Goal: Task Accomplishment & Management: Manage account settings

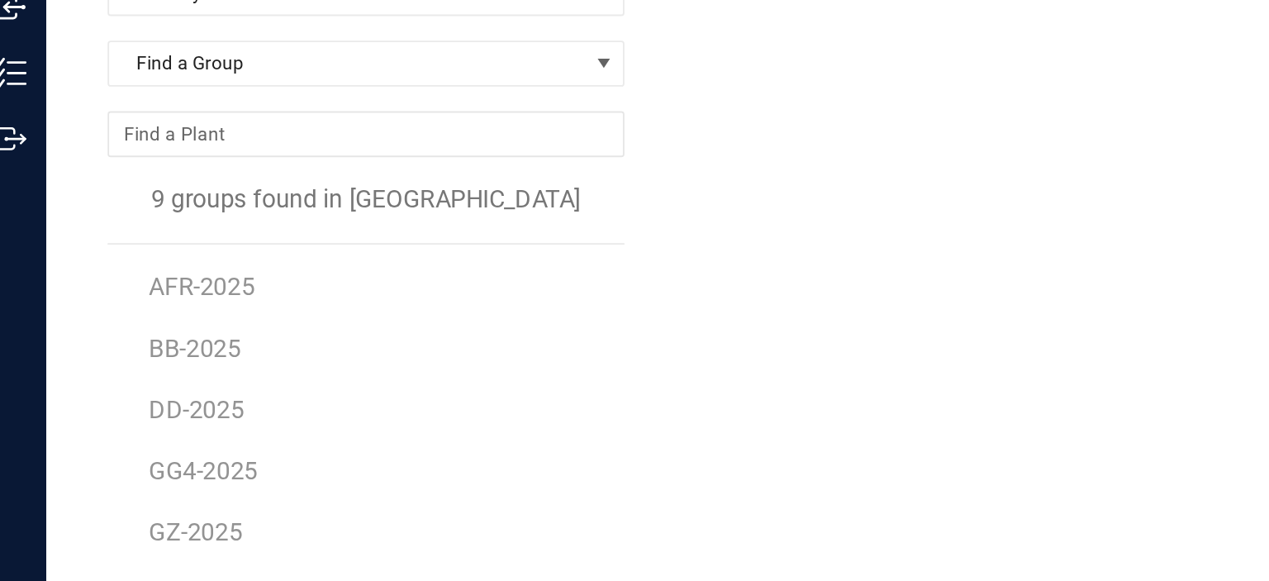
scroll to position [16, 0]
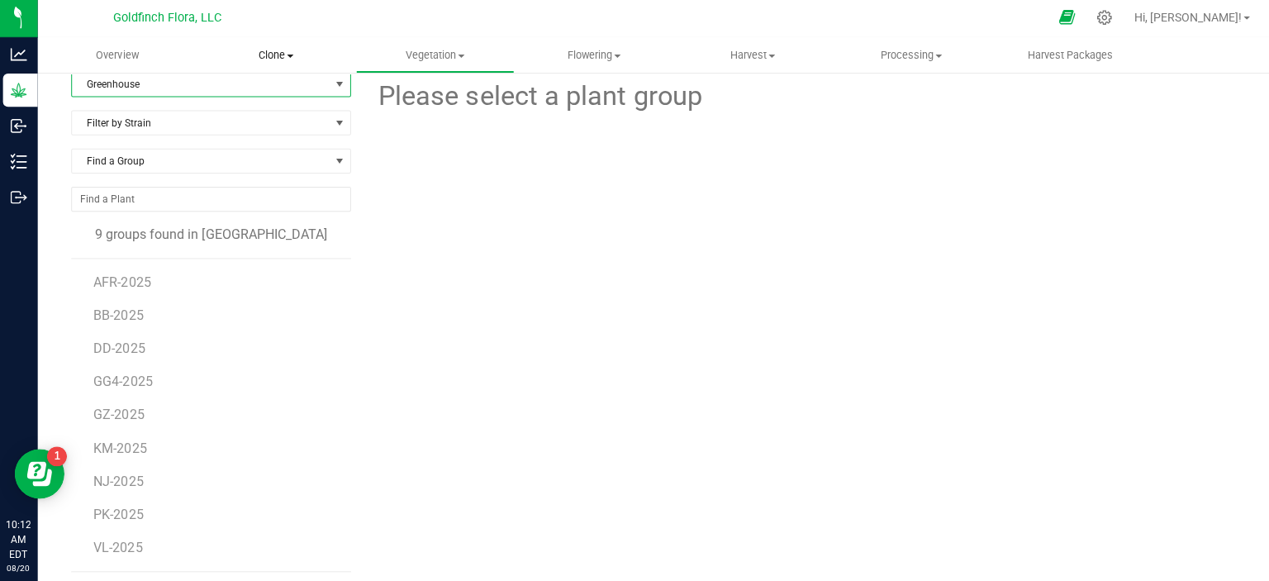
click at [276, 55] on span "Clone" at bounding box center [276, 57] width 156 height 15
click at [238, 102] on span "Create plants" at bounding box center [255, 100] width 116 height 14
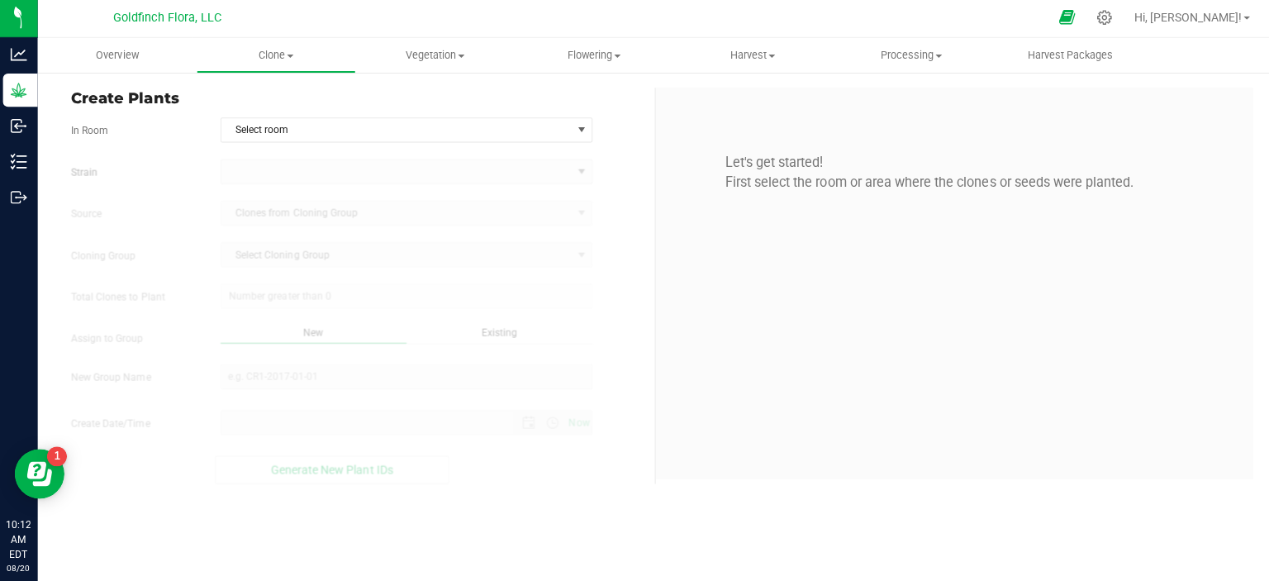
type input "[DATE] 10:12 AM"
click at [583, 129] on span "select" at bounding box center [580, 131] width 13 height 13
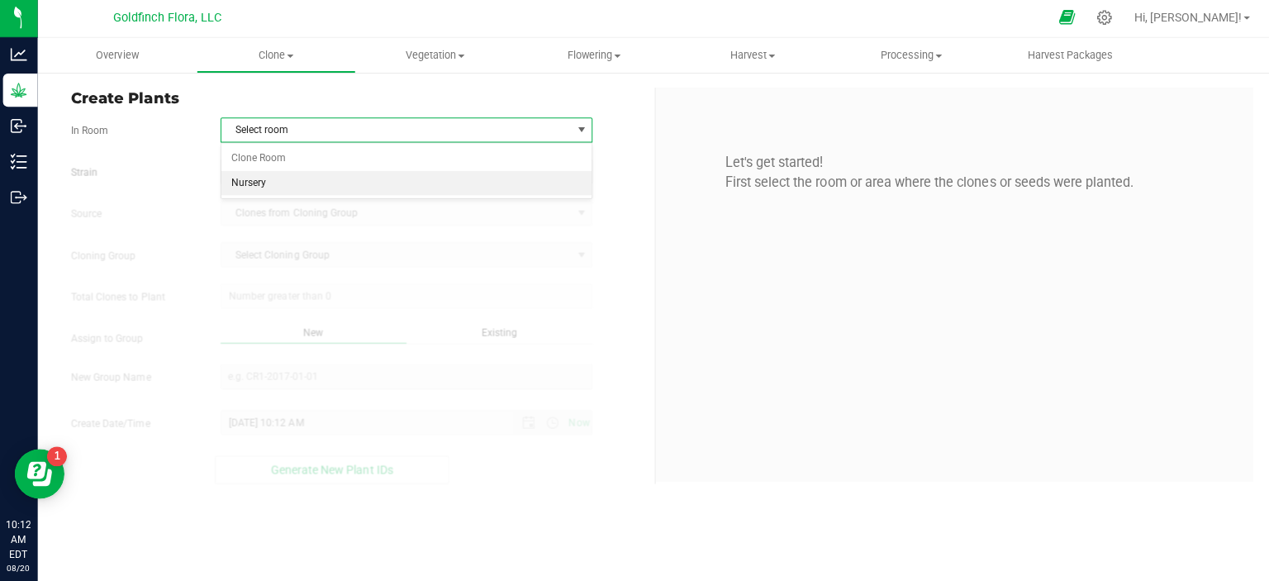
click at [342, 183] on li "Nursery" at bounding box center [406, 184] width 369 height 25
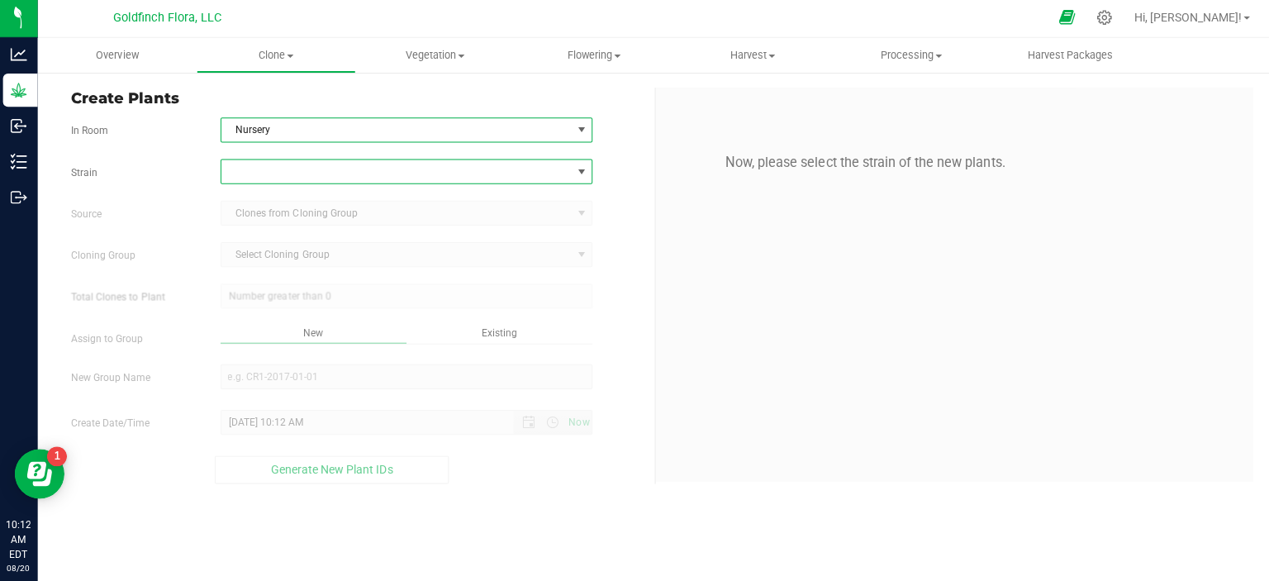
click at [581, 172] on span at bounding box center [580, 172] width 13 height 13
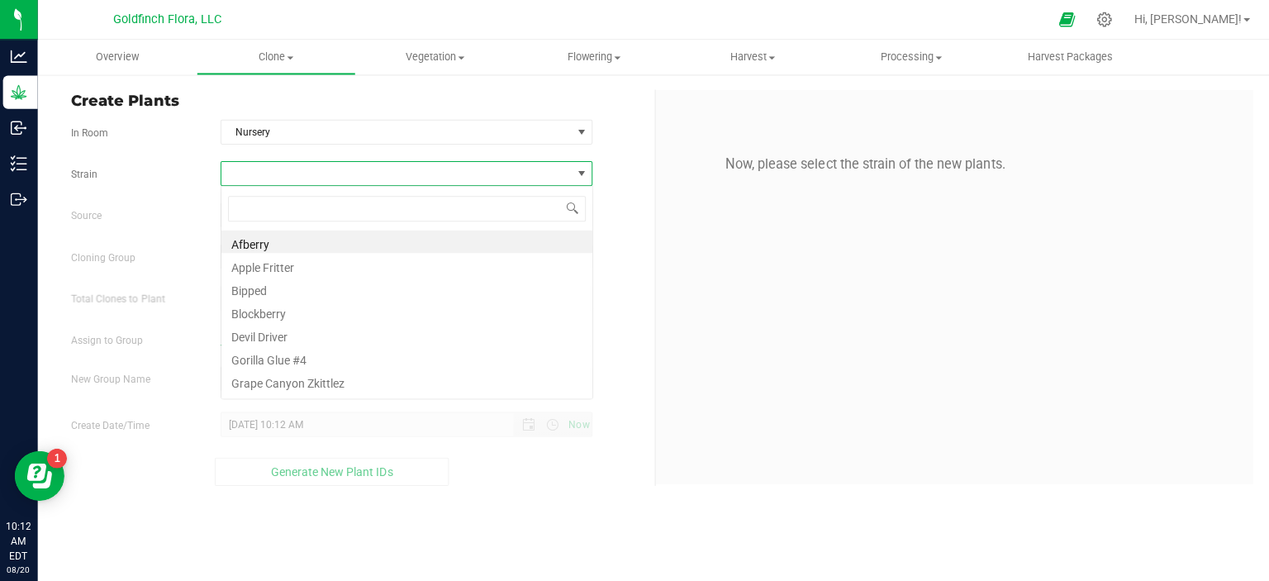
scroll to position [24, 370]
click at [430, 244] on li "Afberry" at bounding box center [406, 240] width 369 height 23
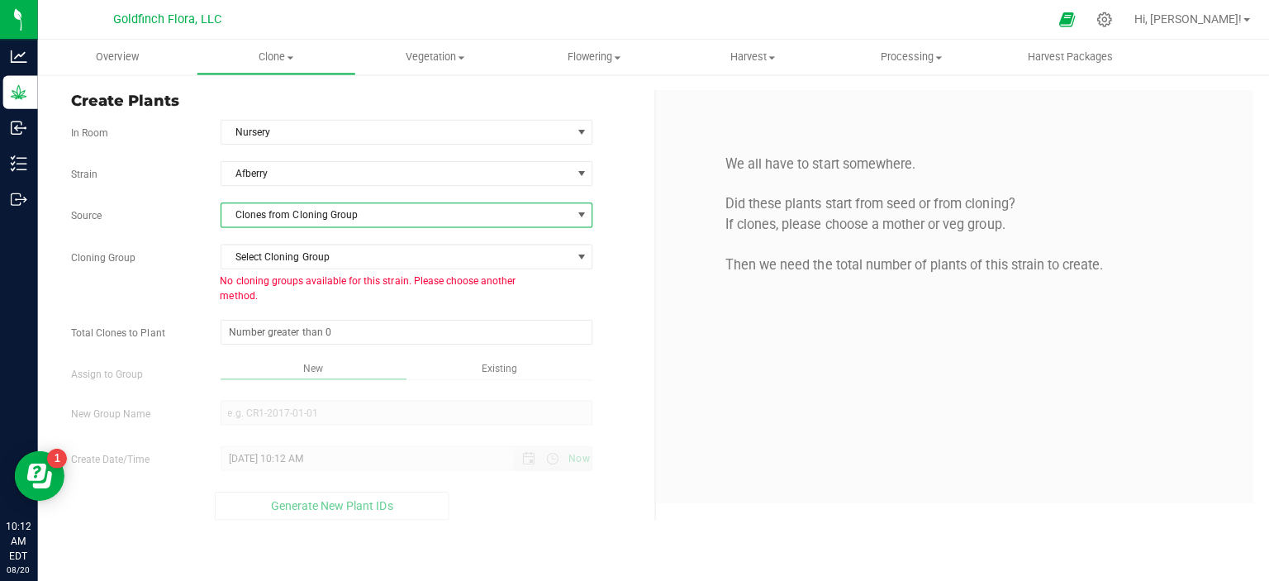
click at [580, 214] on span at bounding box center [580, 213] width 13 height 13
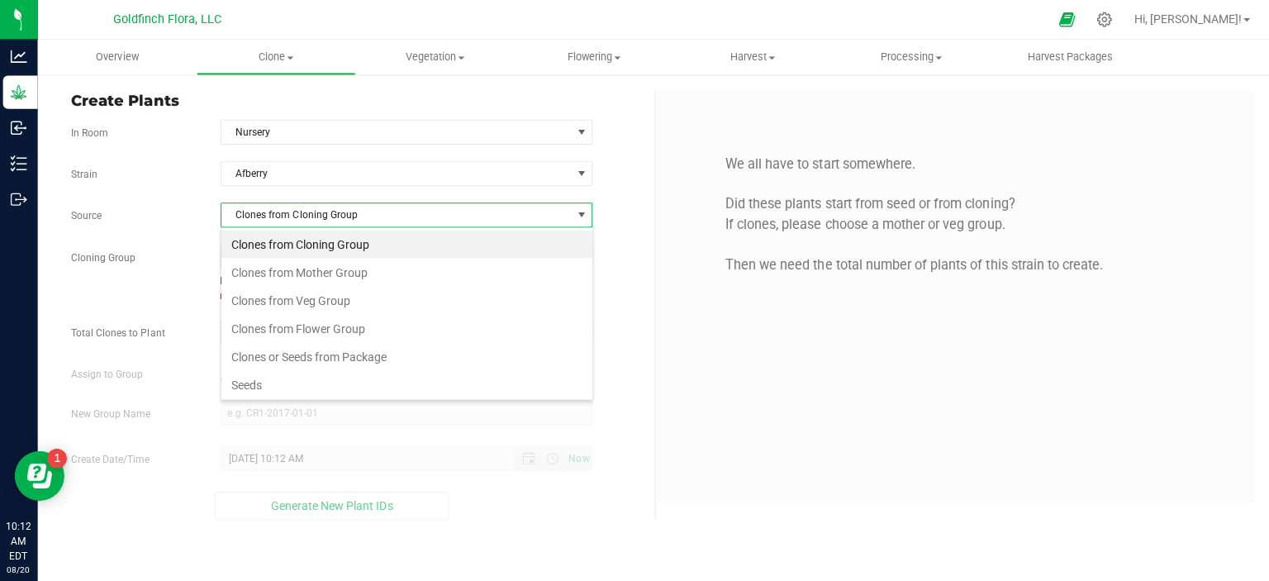
scroll to position [24, 370]
click at [422, 383] on li "Seeds" at bounding box center [406, 383] width 369 height 28
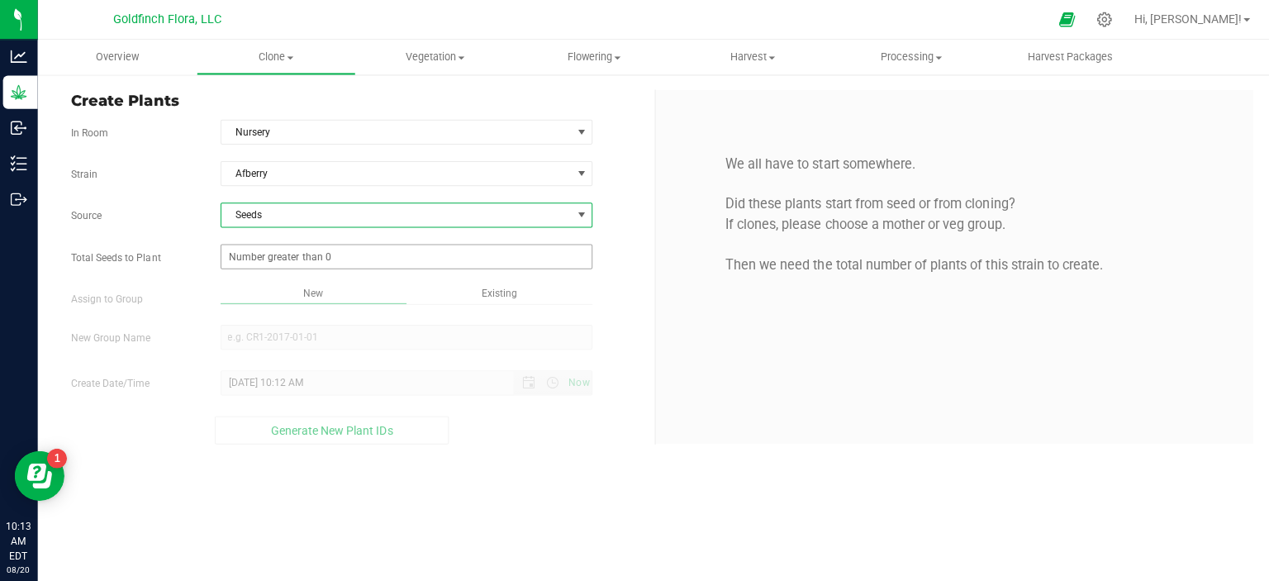
click at [358, 250] on span at bounding box center [406, 255] width 371 height 25
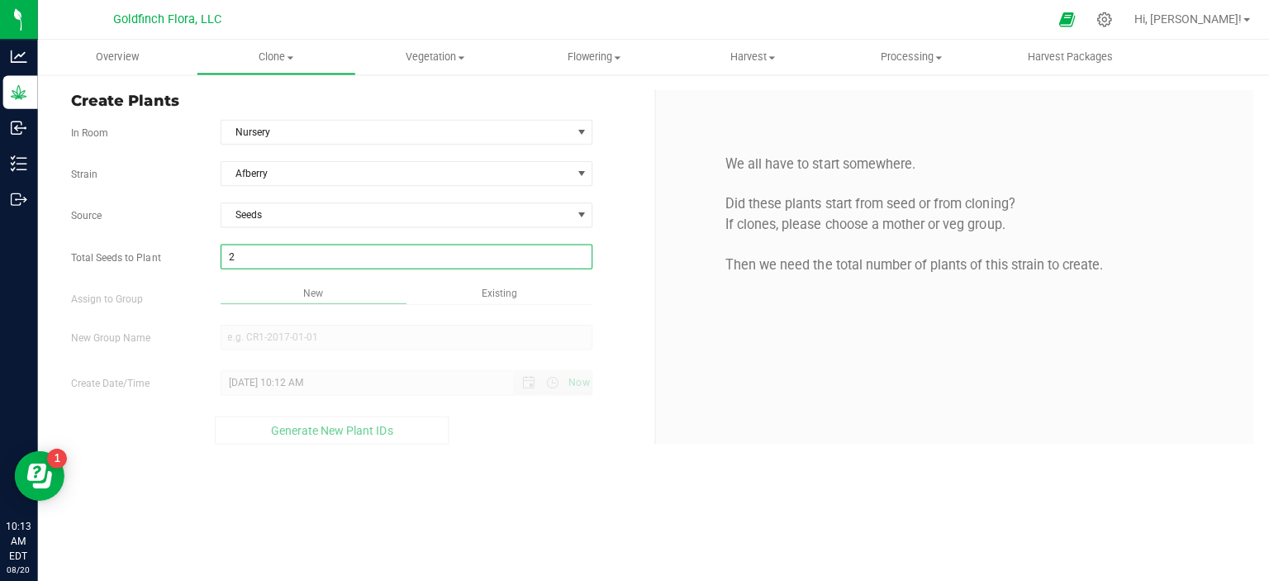
type input "25"
click at [334, 335] on div "Overview Clone Create plants Cloning groups Cloning plants Apply to plants Vege…" at bounding box center [654, 310] width 1229 height 541
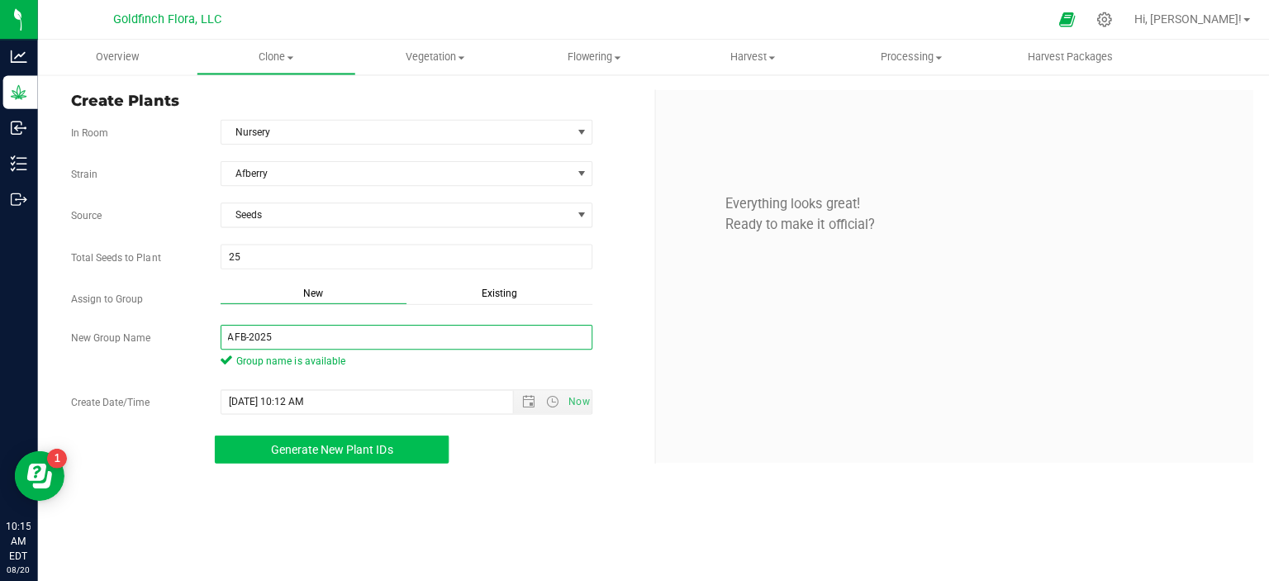
type input "AFB-2025"
click at [338, 441] on span "Generate New Plant IDs" at bounding box center [332, 446] width 121 height 13
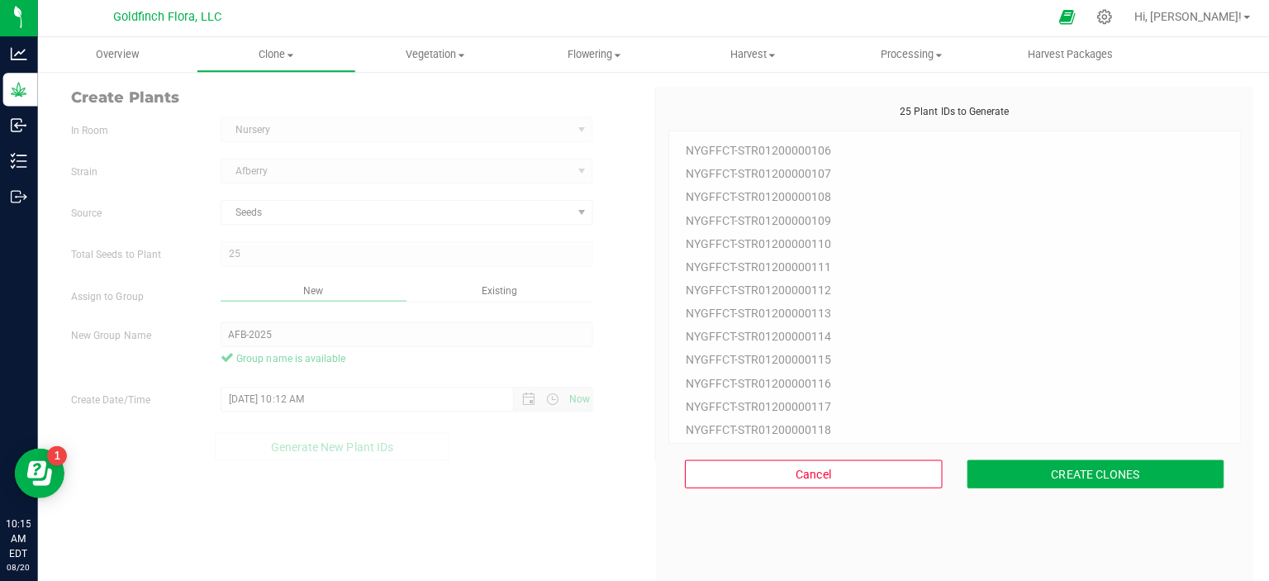
scroll to position [50, 0]
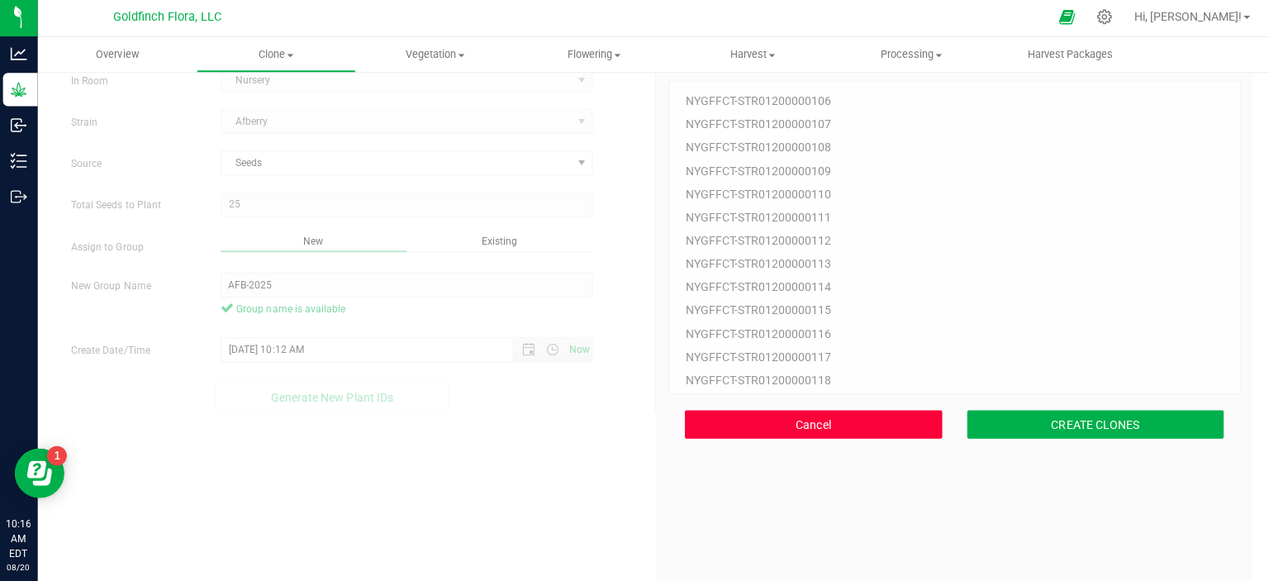
click at [792, 423] on button "Cancel" at bounding box center [811, 425] width 256 height 28
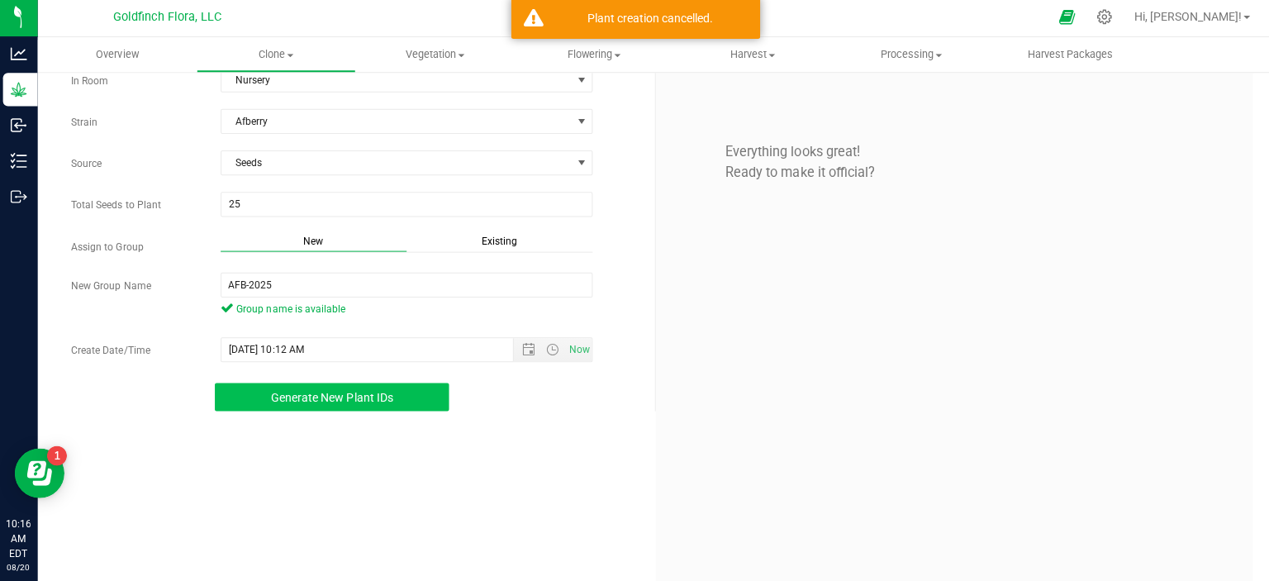
click at [500, 241] on span "Existing" at bounding box center [499, 242] width 36 height 12
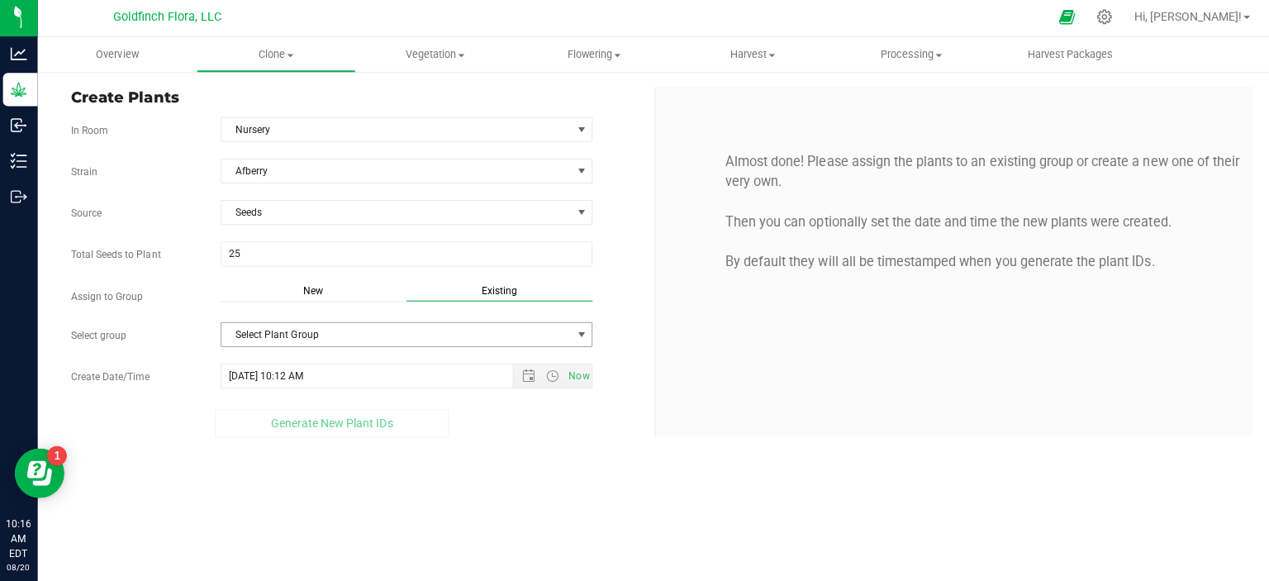
click at [584, 334] on span "select" at bounding box center [580, 335] width 13 height 13
click at [729, 360] on div "Almost done! Please assign the plants to an existing group or create a new one …" at bounding box center [951, 262] width 594 height 346
click at [439, 53] on span "Vegetation" at bounding box center [435, 57] width 156 height 15
click at [410, 97] on span "Veg groups" at bounding box center [408, 100] width 105 height 14
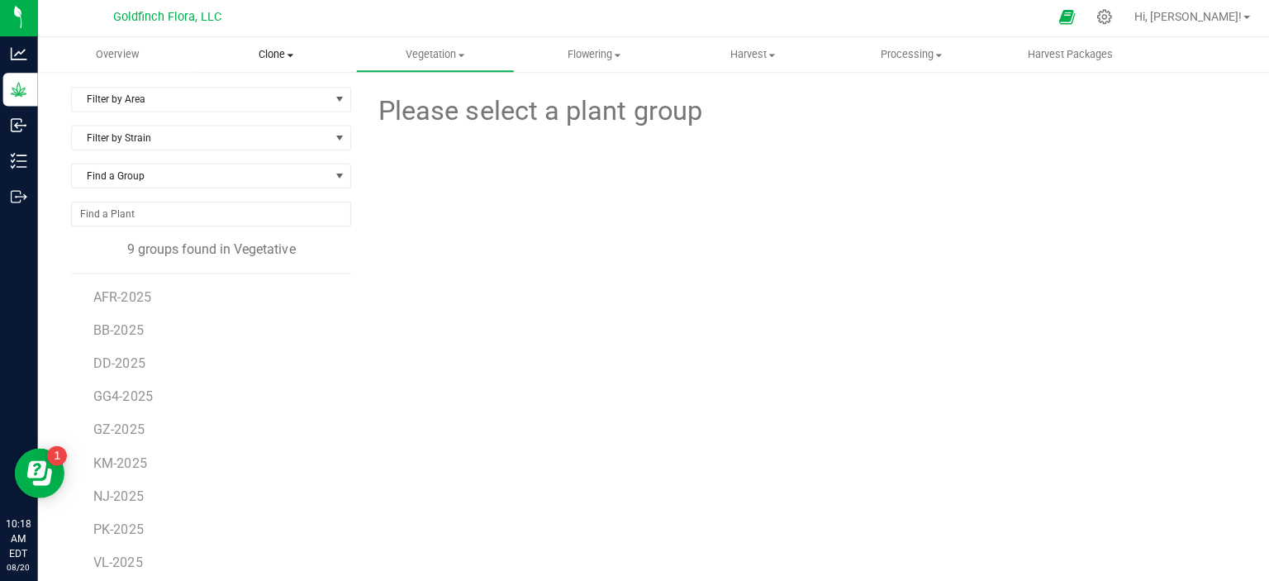
click at [279, 50] on span "Clone" at bounding box center [276, 57] width 156 height 15
click at [261, 114] on span "Cloning groups" at bounding box center [259, 119] width 125 height 14
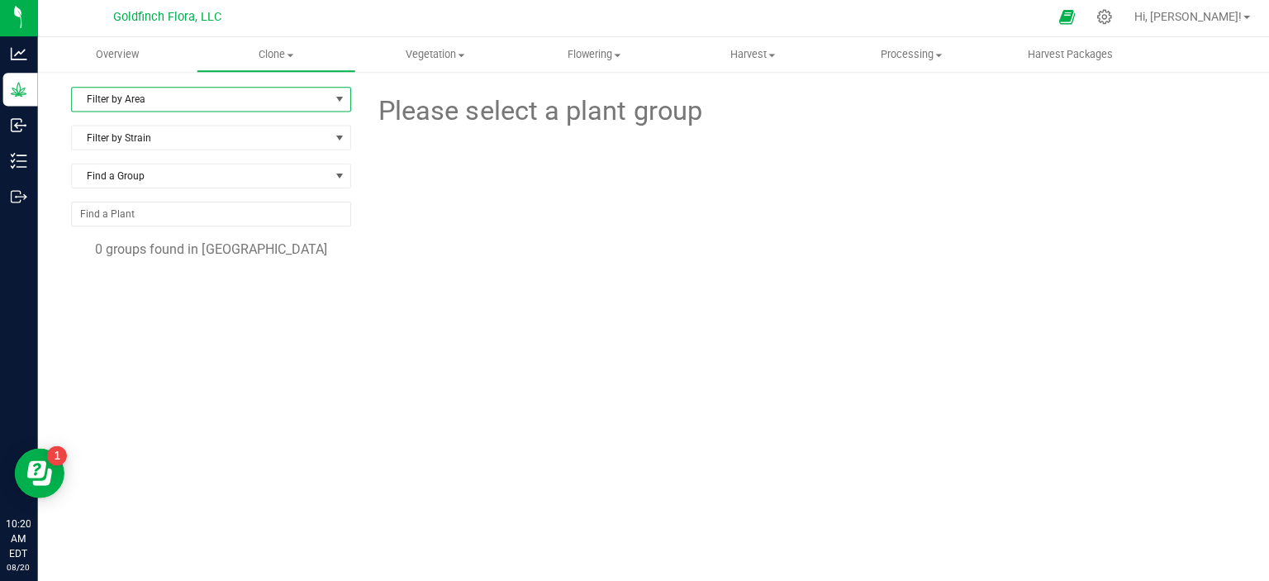
click at [338, 97] on span "select" at bounding box center [339, 101] width 13 height 13
click at [250, 173] on li "Nursery" at bounding box center [210, 179] width 273 height 25
click at [335, 134] on span at bounding box center [339, 139] width 13 height 13
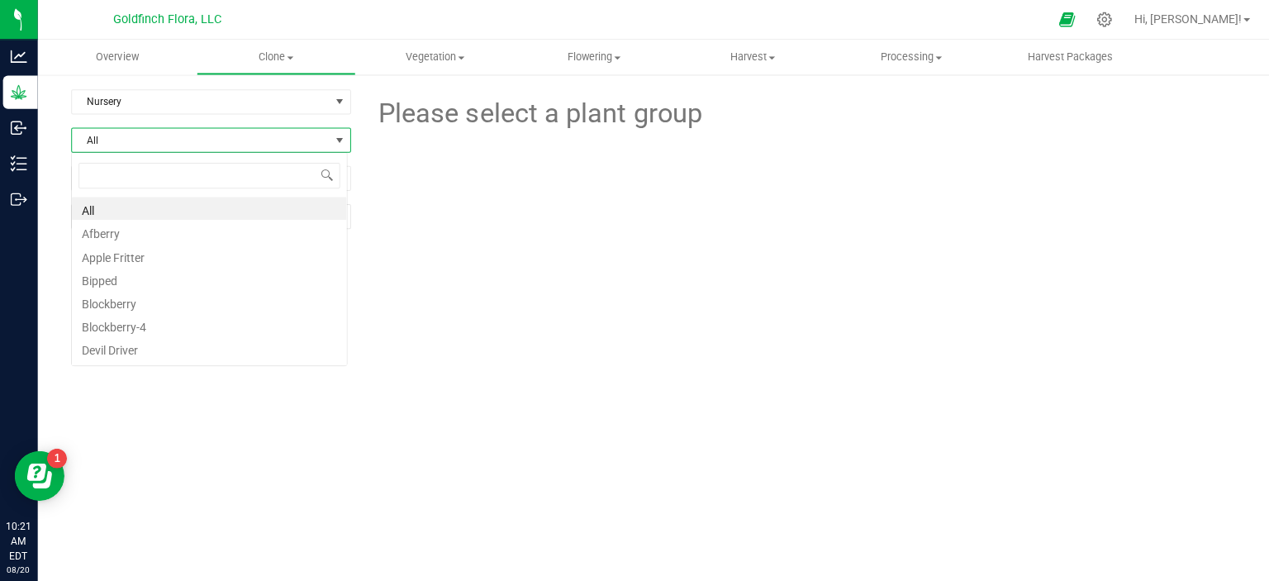
scroll to position [24, 274]
click at [262, 203] on li "All" at bounding box center [210, 207] width 273 height 23
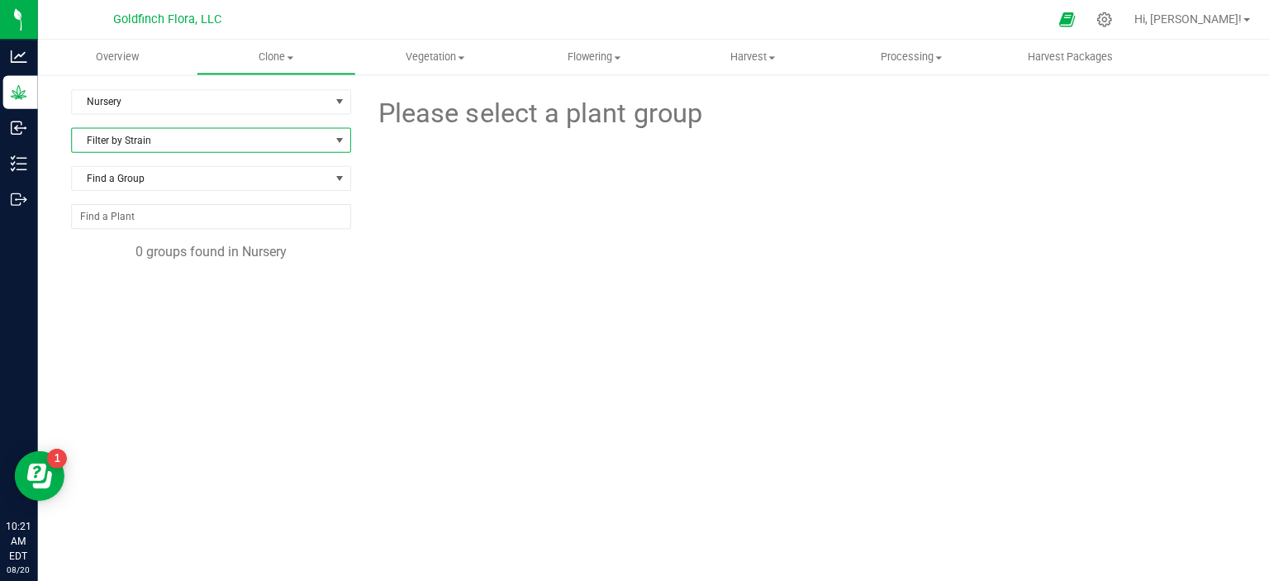
click at [265, 399] on div "Nursery Filter by Area All Clone Room Nursery Filter by Strain Find a Group 0 g…" at bounding box center [218, 337] width 291 height 496
click at [421, 54] on span "Vegetation" at bounding box center [435, 57] width 156 height 15
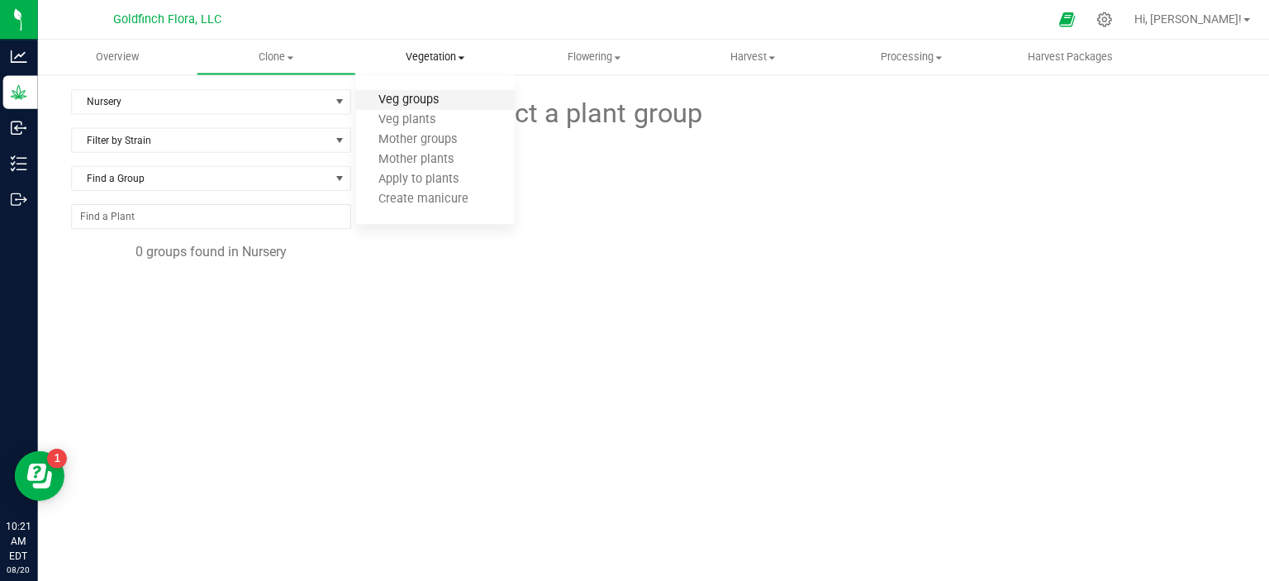
click at [409, 99] on span "Veg groups" at bounding box center [408, 100] width 105 height 14
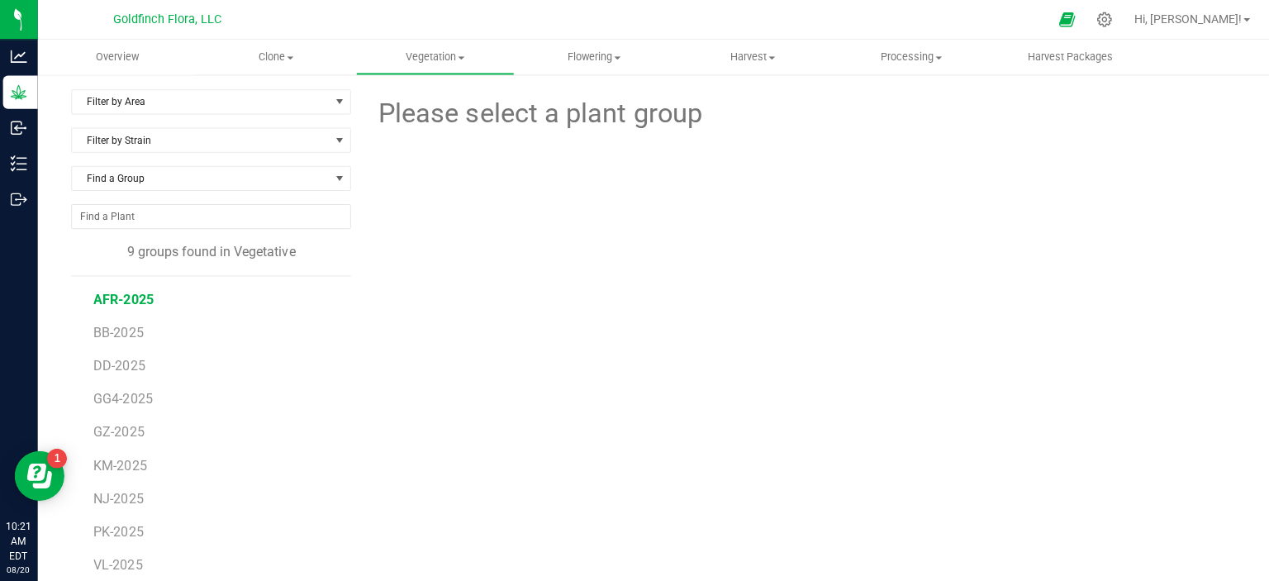
click at [131, 293] on span "AFR-2025" at bounding box center [124, 298] width 59 height 16
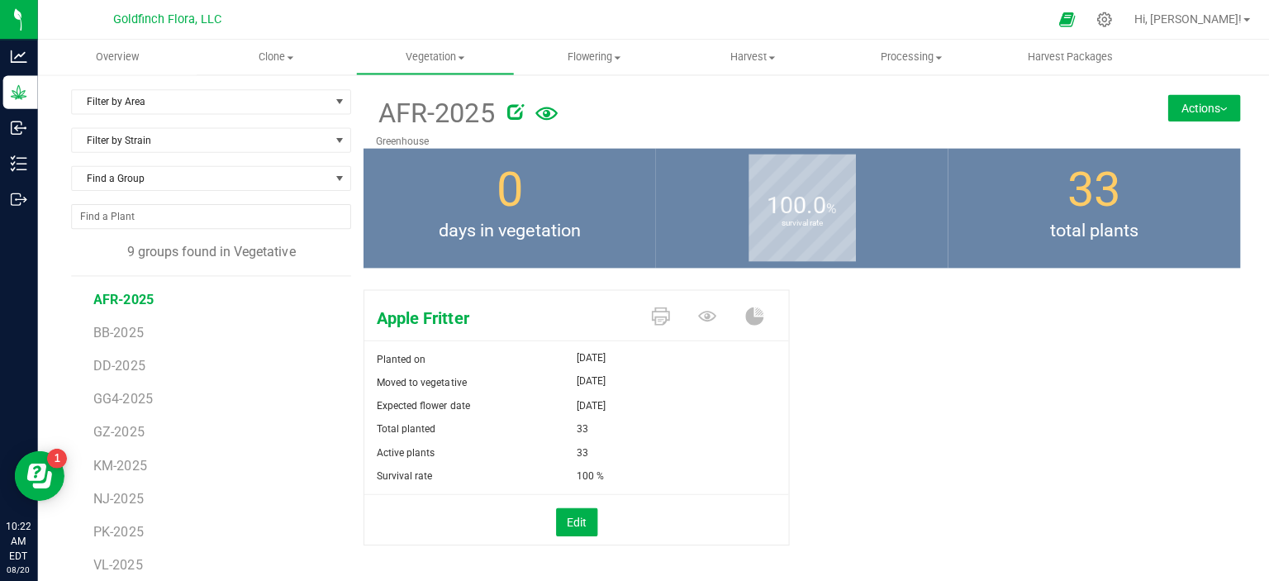
click at [1216, 109] on img at bounding box center [1219, 108] width 7 height 3
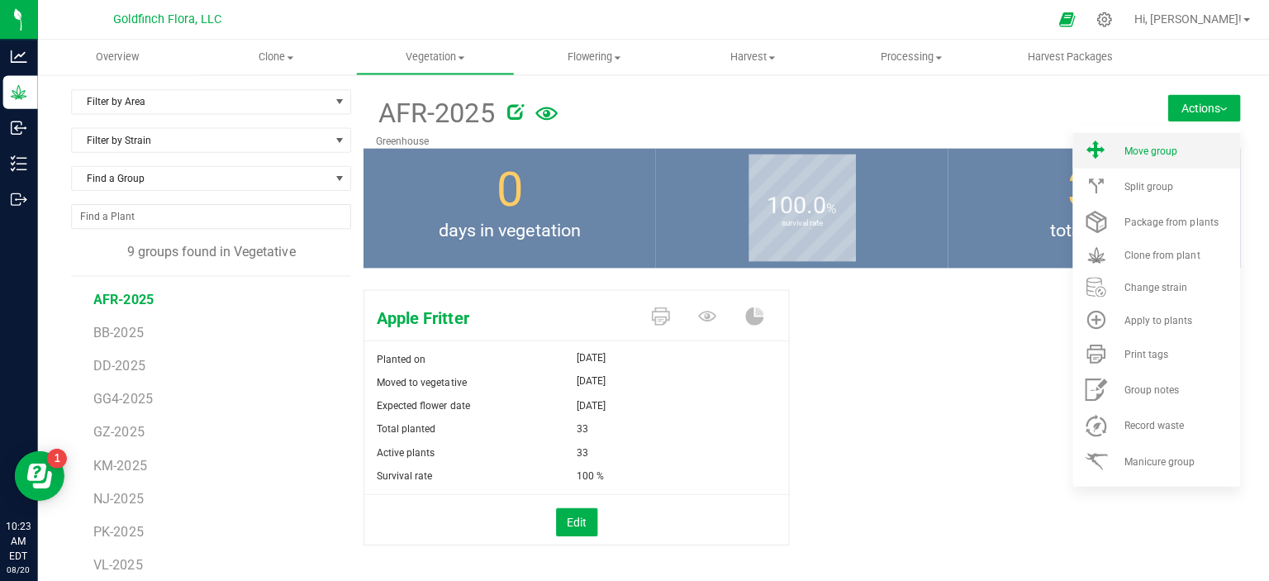
click at [1141, 150] on span "Move group" at bounding box center [1146, 151] width 53 height 12
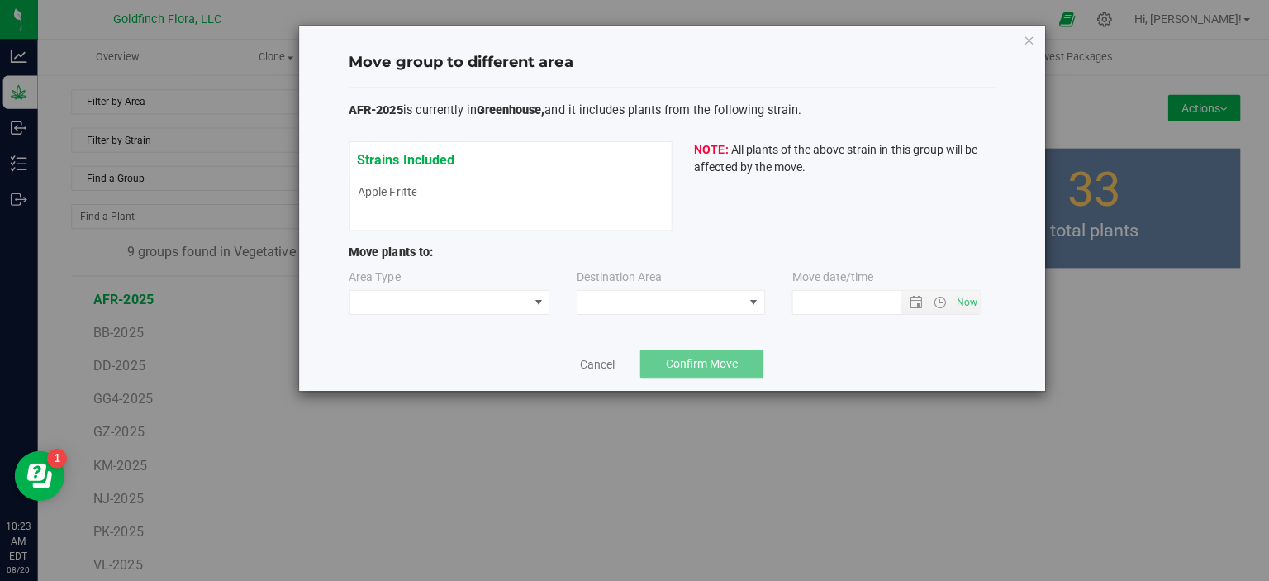
type input "[DATE] 10:23 AM"
click at [536, 297] on span at bounding box center [537, 300] width 13 height 13
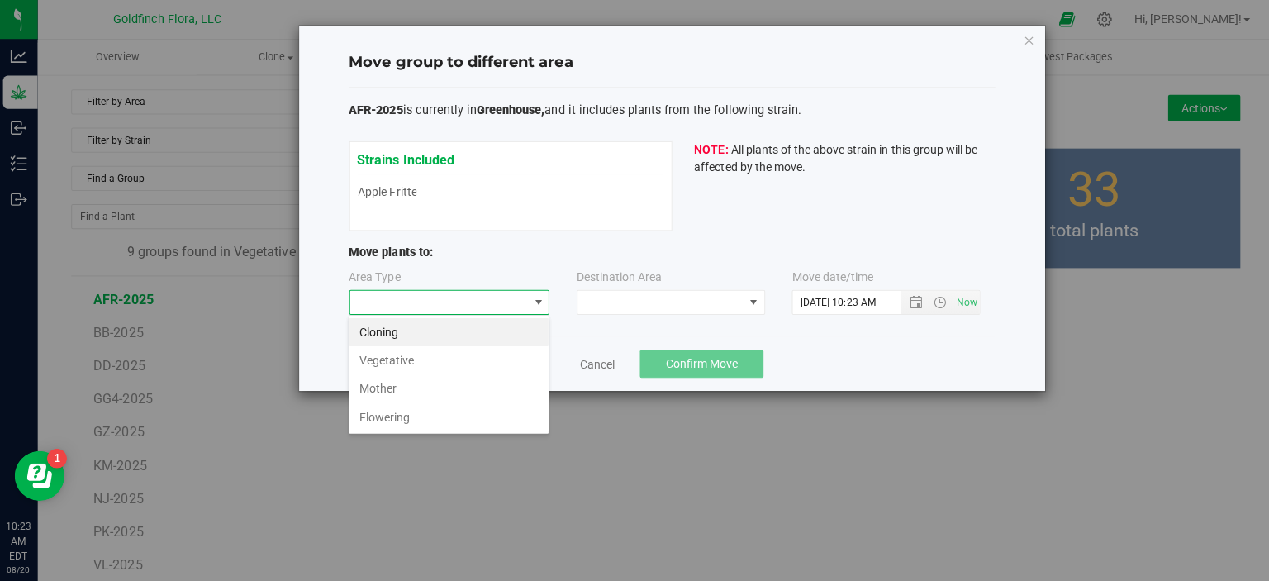
scroll to position [24, 199]
click at [457, 414] on li "Flowering" at bounding box center [448, 415] width 198 height 28
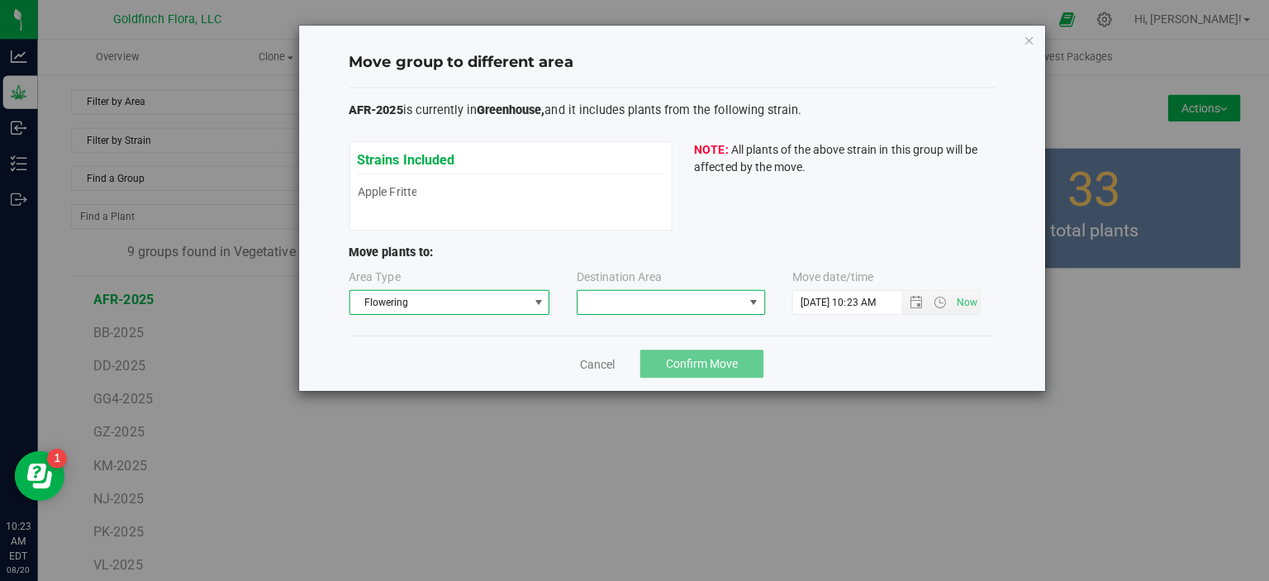
click at [757, 301] on span at bounding box center [751, 300] width 13 height 13
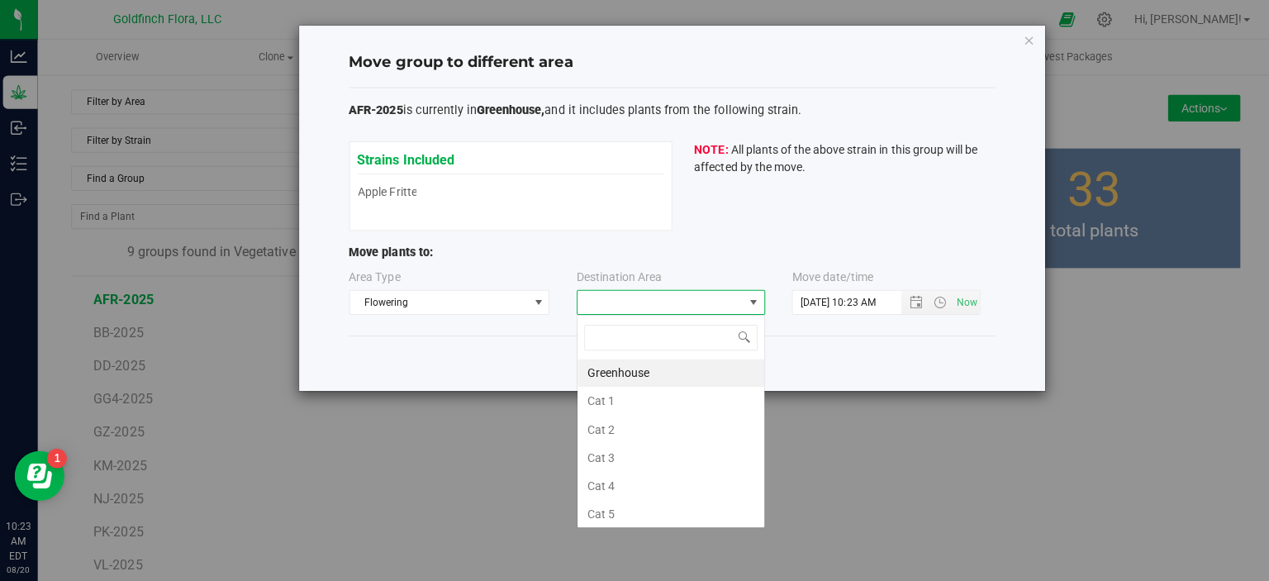
scroll to position [24, 188]
click at [660, 372] on li "Greenhouse" at bounding box center [670, 371] width 186 height 28
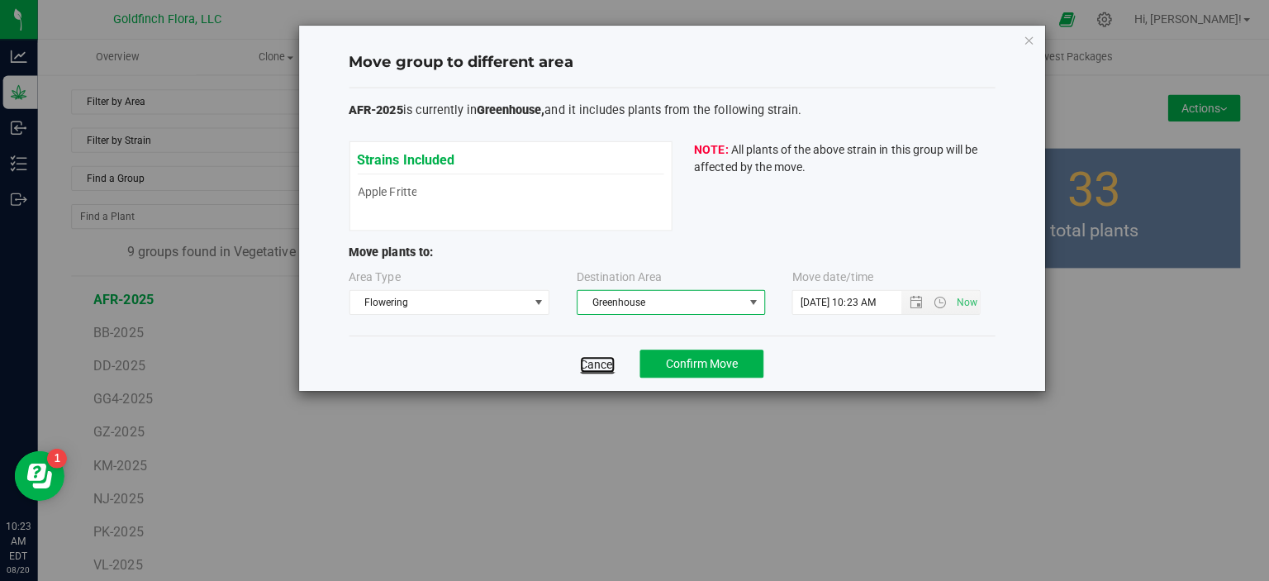
click at [603, 361] on link "Cancel" at bounding box center [596, 362] width 35 height 17
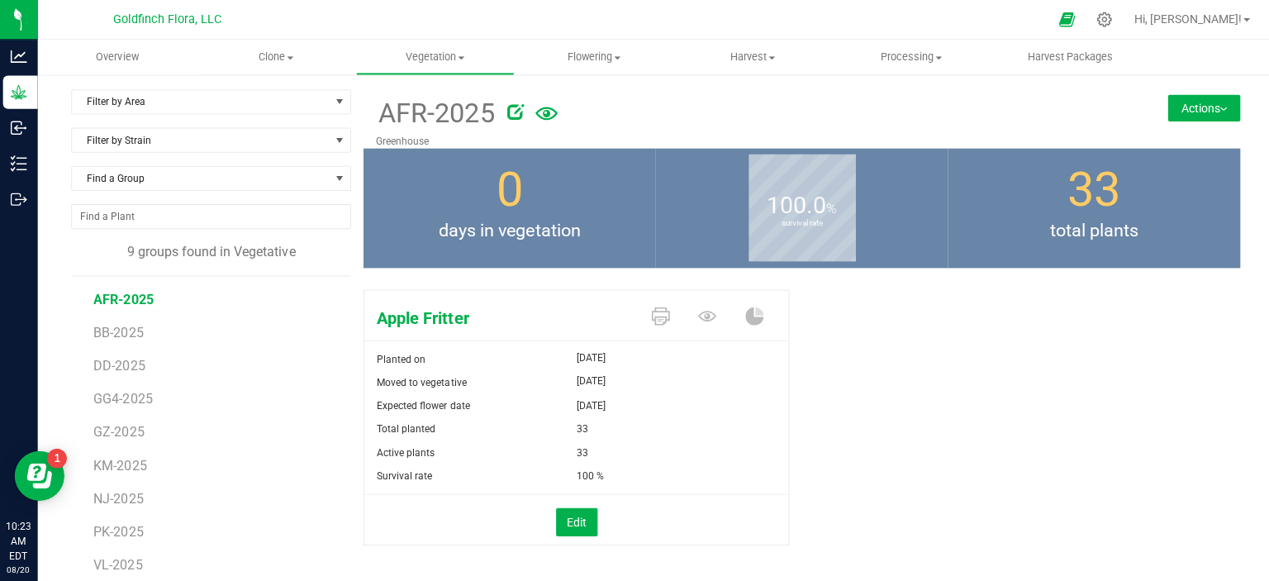
click at [1202, 105] on button "Actions" at bounding box center [1200, 107] width 72 height 26
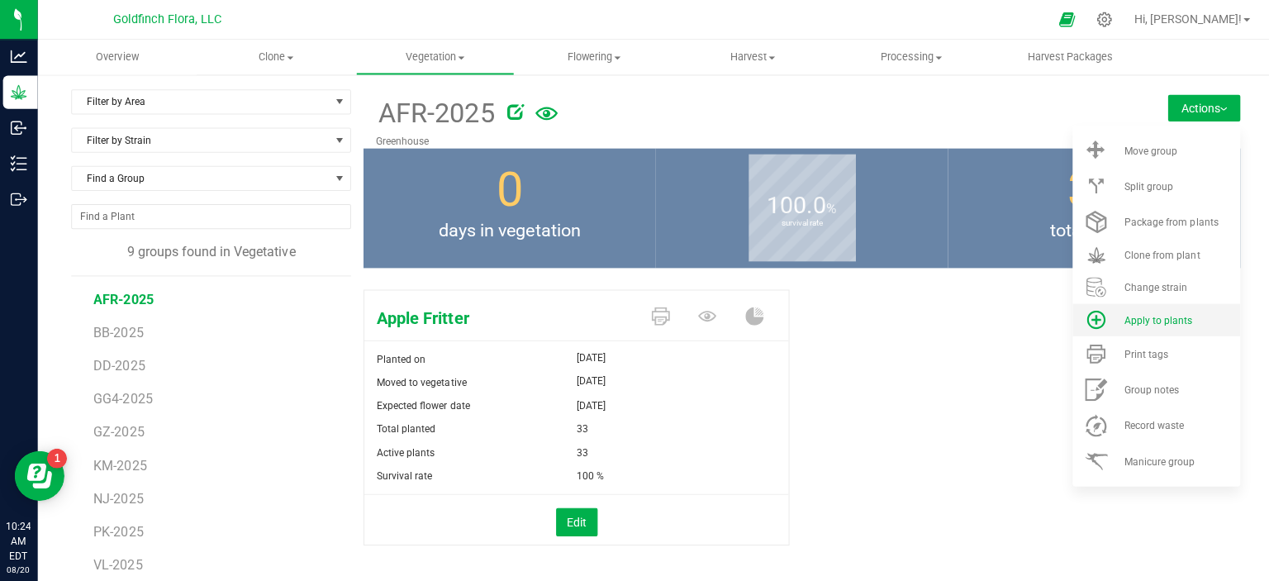
click at [1142, 313] on span "Apply to plants" at bounding box center [1154, 319] width 68 height 12
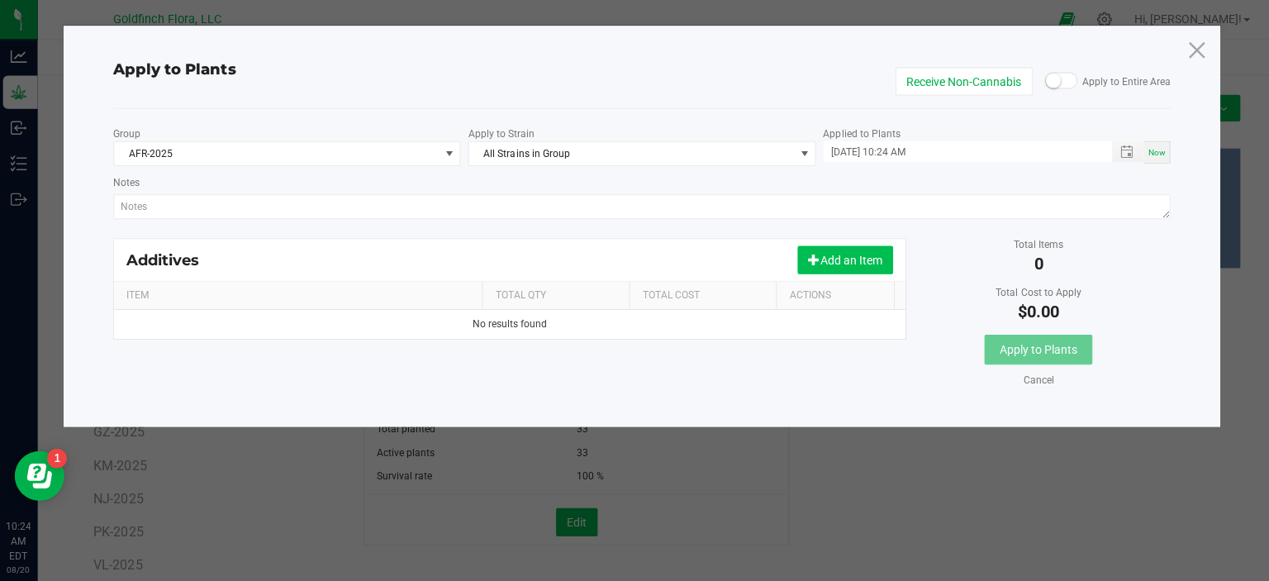
click at [825, 254] on button "Add an Item" at bounding box center [843, 259] width 95 height 28
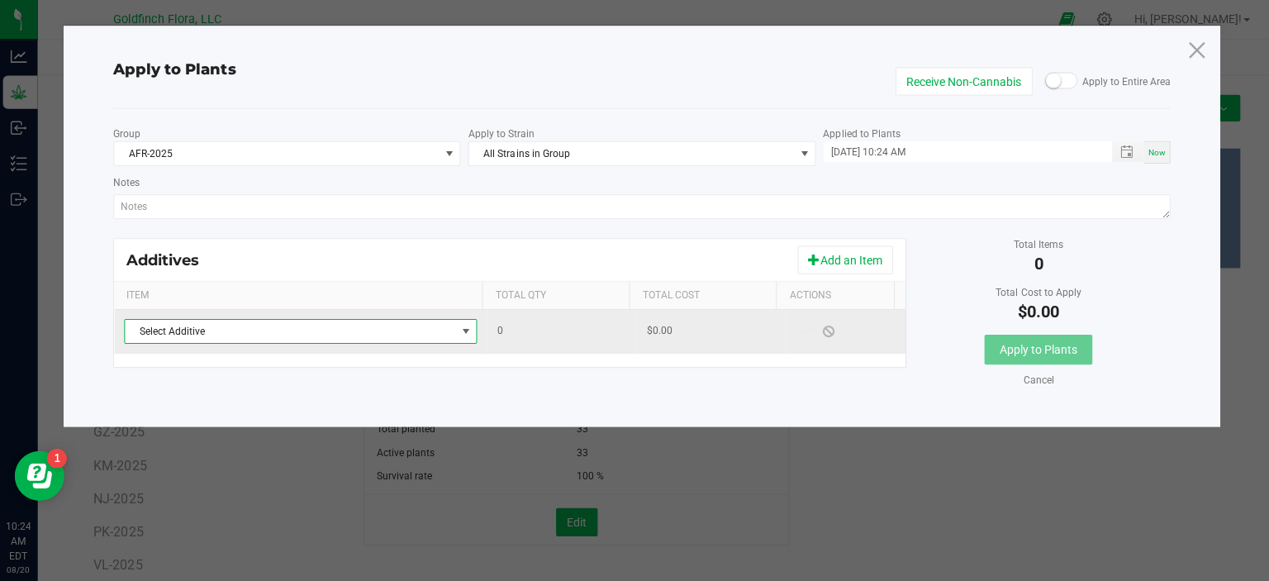
click at [459, 330] on span "NO DATA FOUND" at bounding box center [465, 329] width 13 height 13
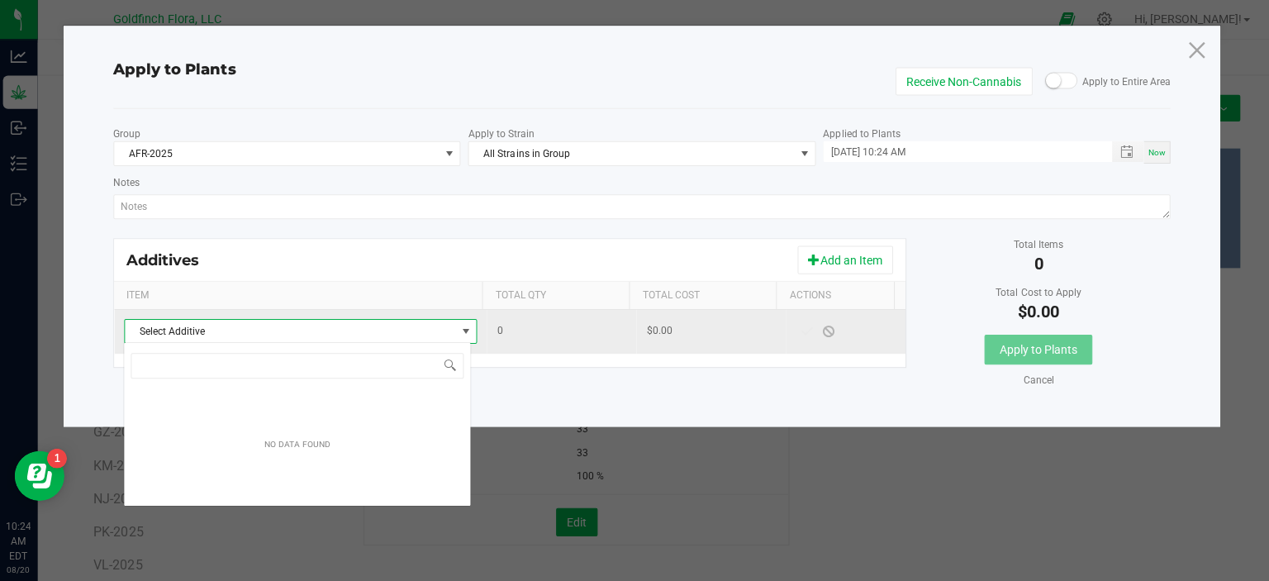
scroll to position [24, 345]
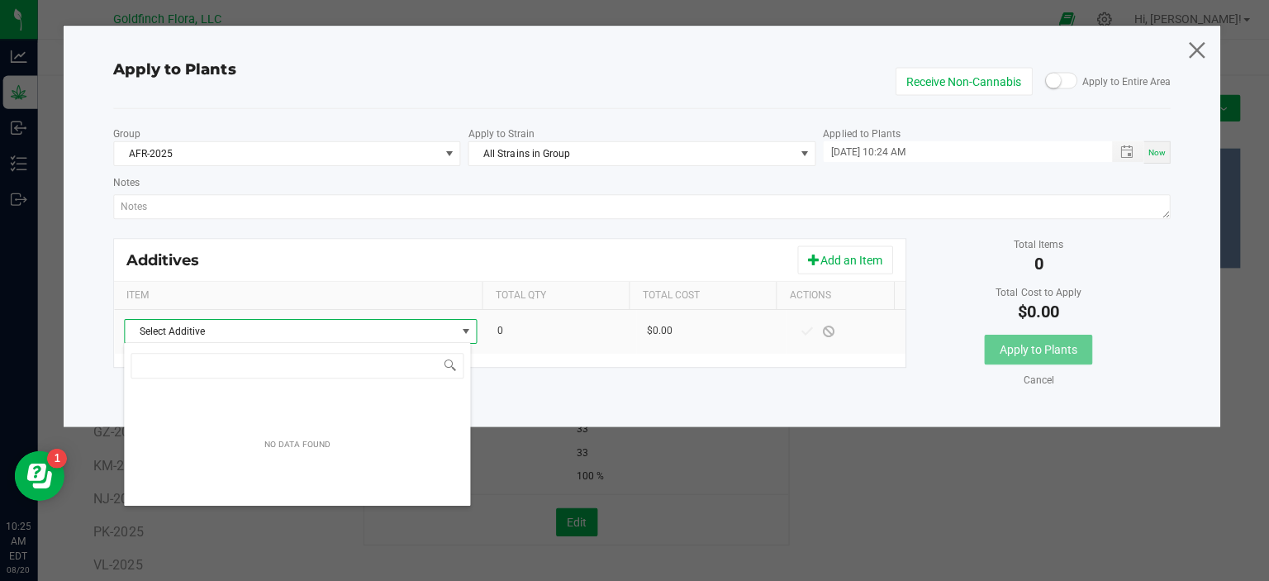
click at [1185, 44] on icon at bounding box center [1192, 50] width 22 height 40
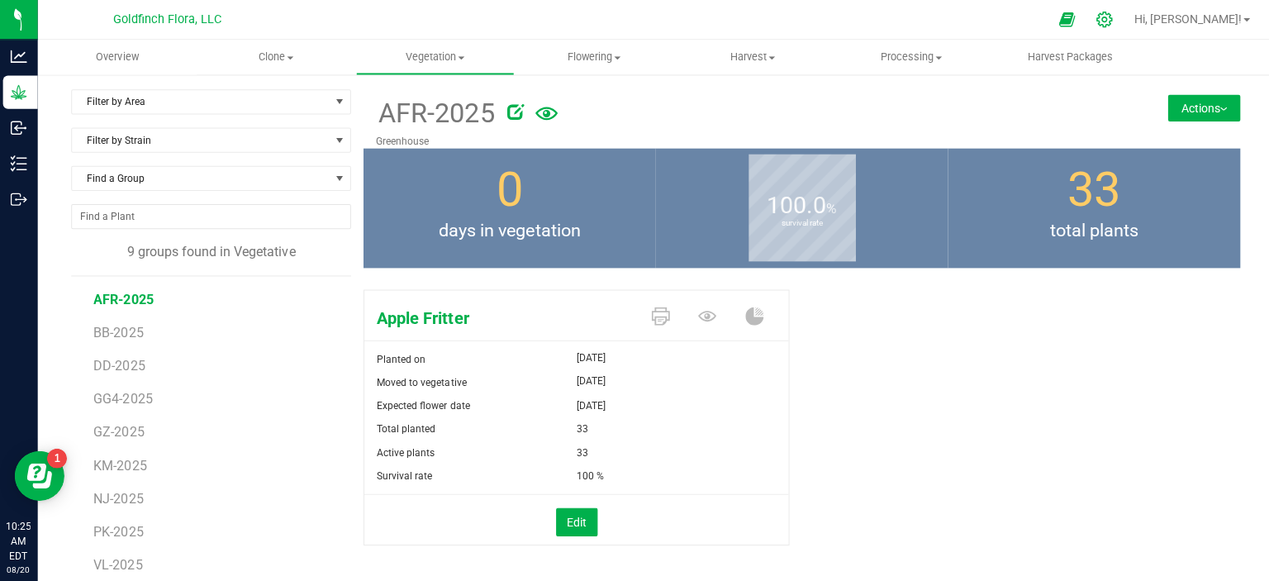
click at [1110, 16] on icon at bounding box center [1100, 19] width 17 height 17
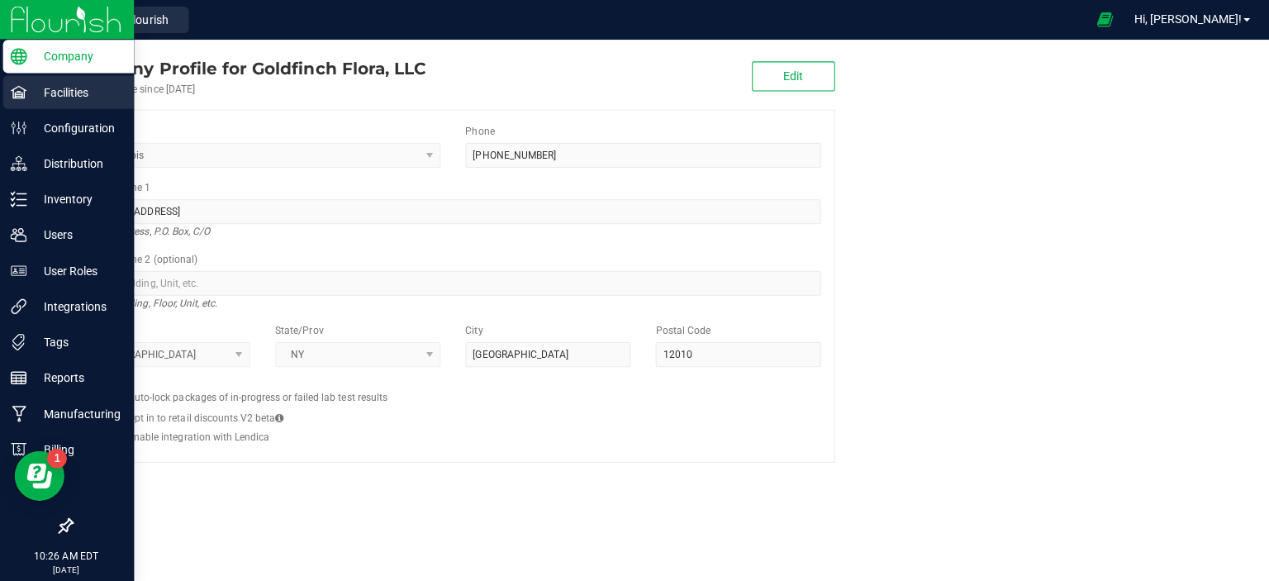
click at [33, 89] on p "Facilities" at bounding box center [78, 92] width 99 height 20
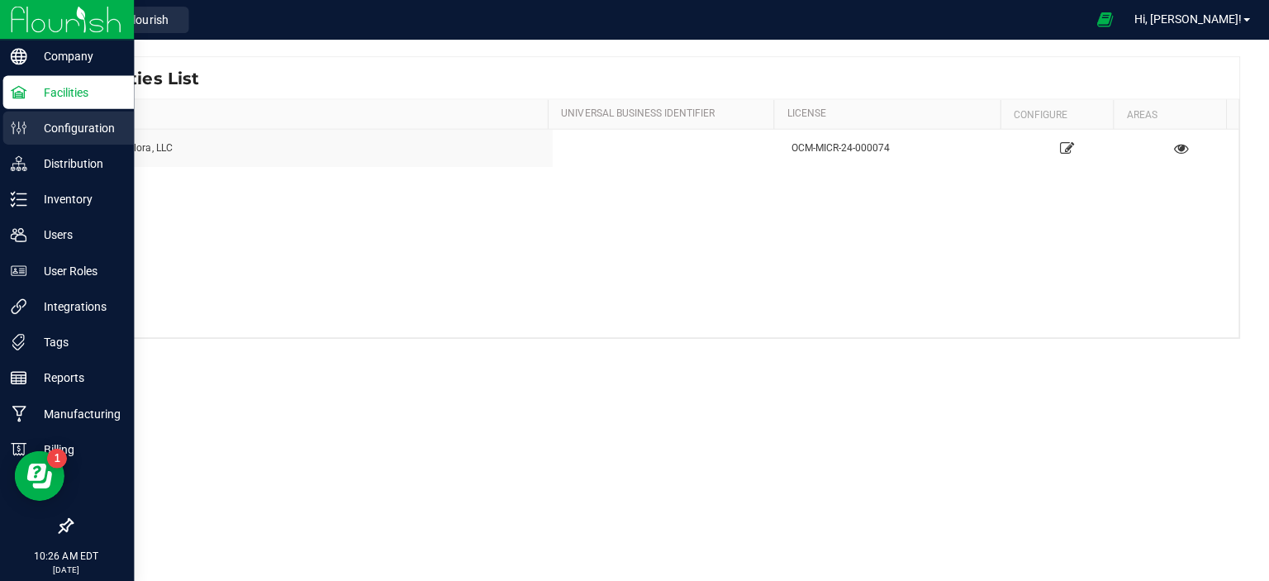
click at [40, 126] on p "Configuration" at bounding box center [78, 127] width 99 height 20
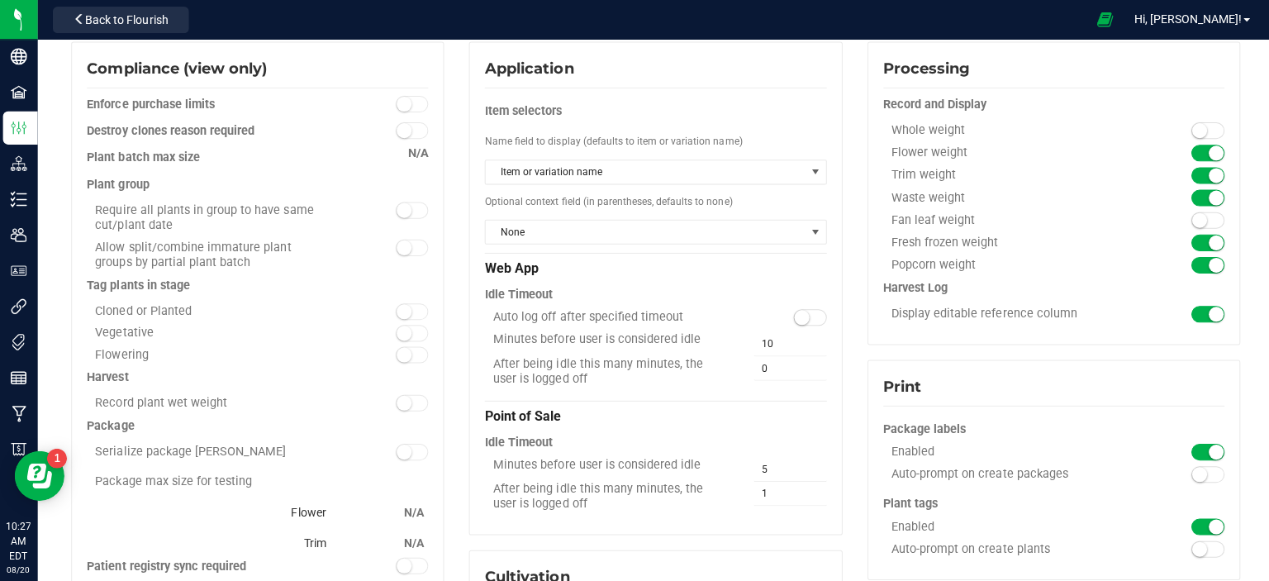
scroll to position [133, 0]
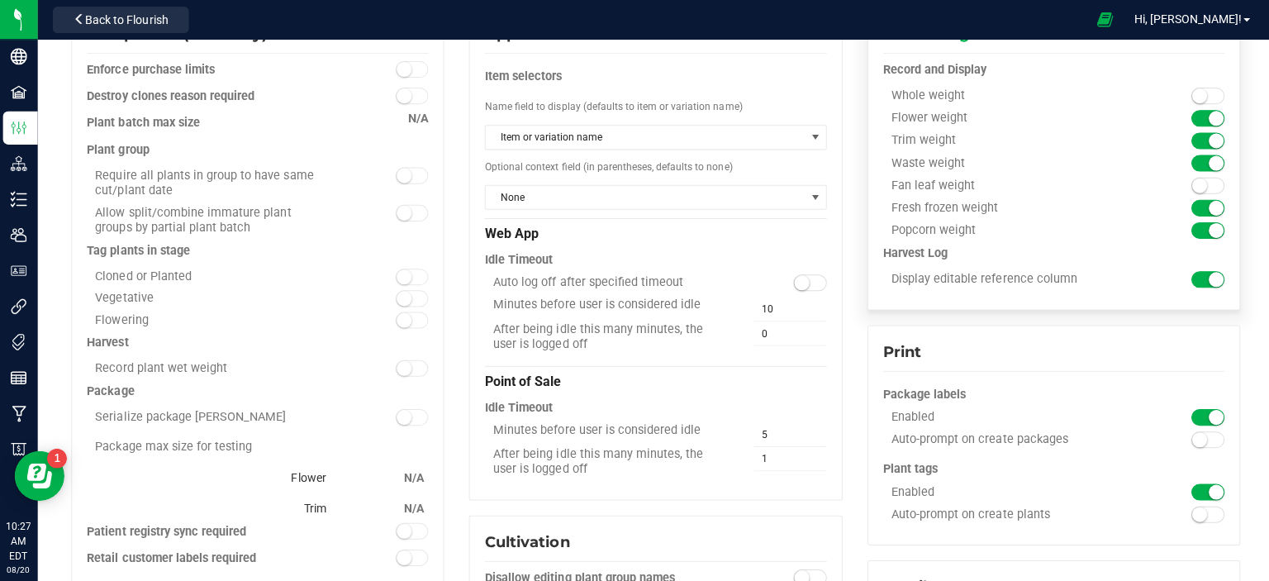
click at [1205, 229] on small at bounding box center [1212, 229] width 15 height 15
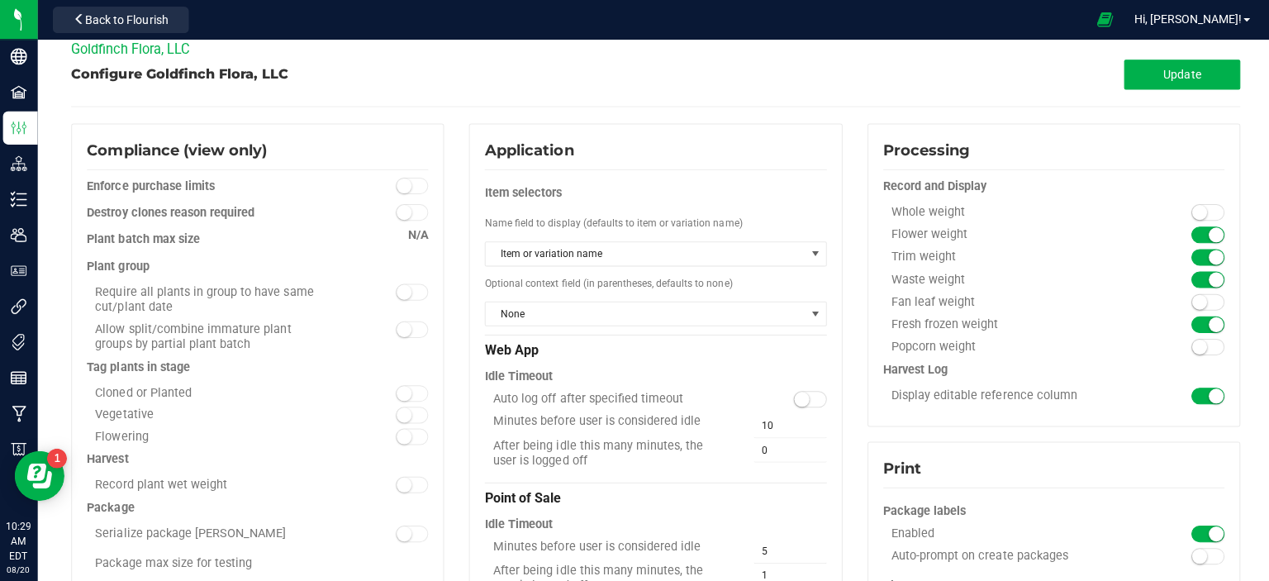
scroll to position [0, 0]
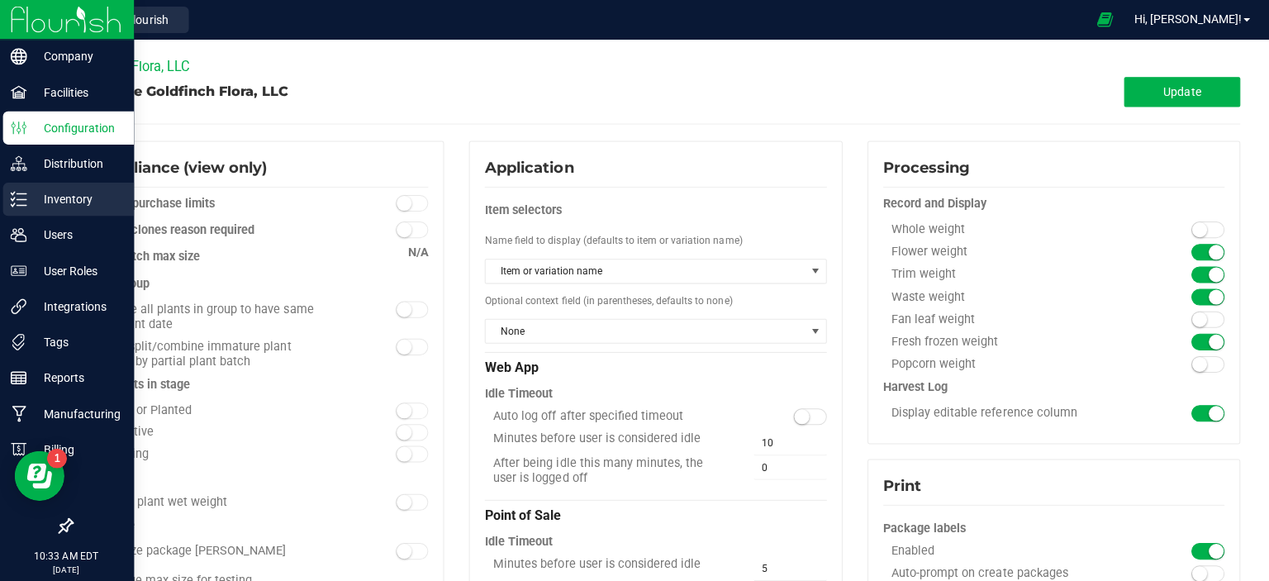
click at [49, 195] on p "Inventory" at bounding box center [78, 198] width 99 height 20
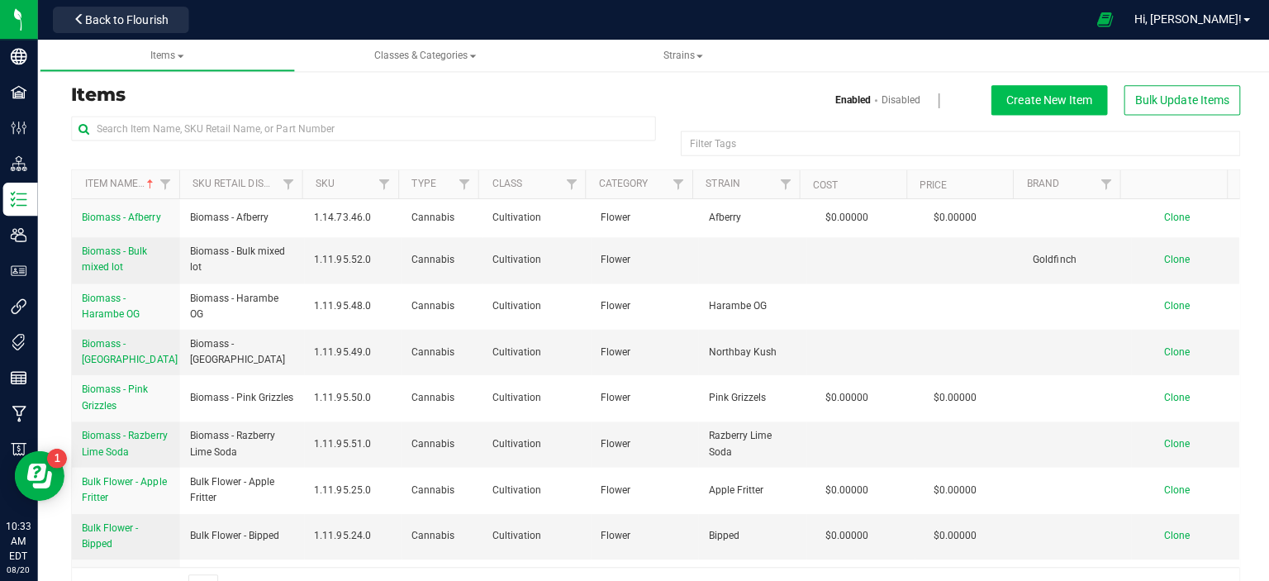
drag, startPoint x: 706, startPoint y: 98, endPoint x: 1049, endPoint y: 98, distance: 342.9
click at [1049, 98] on div "Enabled Disabled Create New Item Bulk Update Items" at bounding box center [951, 100] width 594 height 30
click at [1049, 98] on span "Create New Item" at bounding box center [1046, 99] width 85 height 13
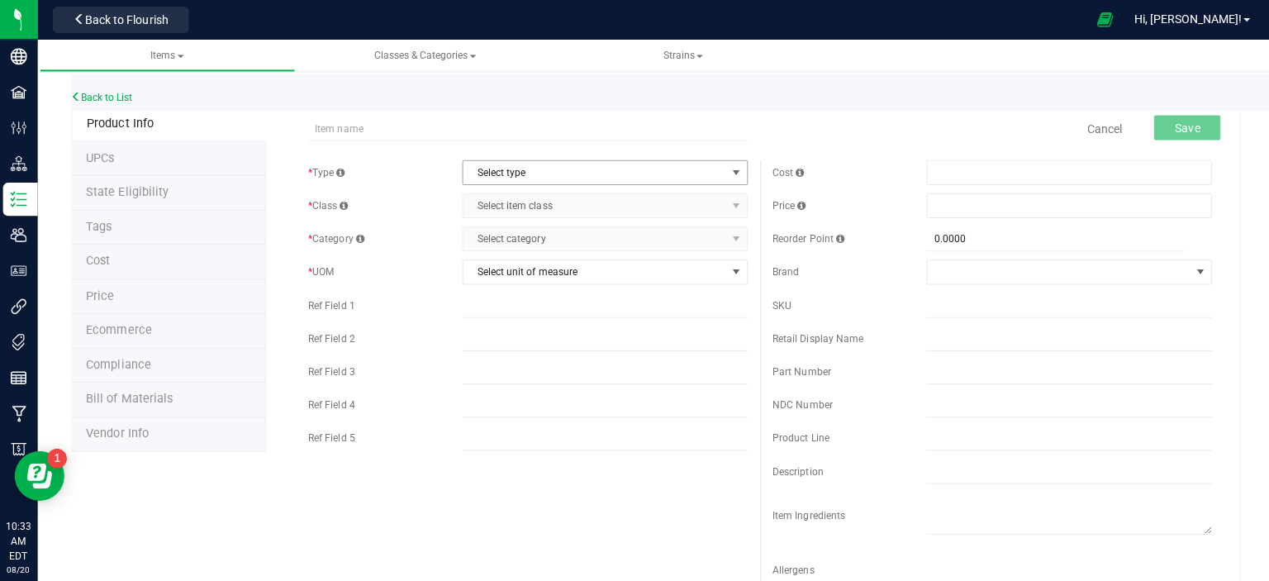
click at [730, 170] on span "select" at bounding box center [734, 171] width 13 height 13
click at [541, 221] on li "Non-Inventory" at bounding box center [598, 224] width 279 height 25
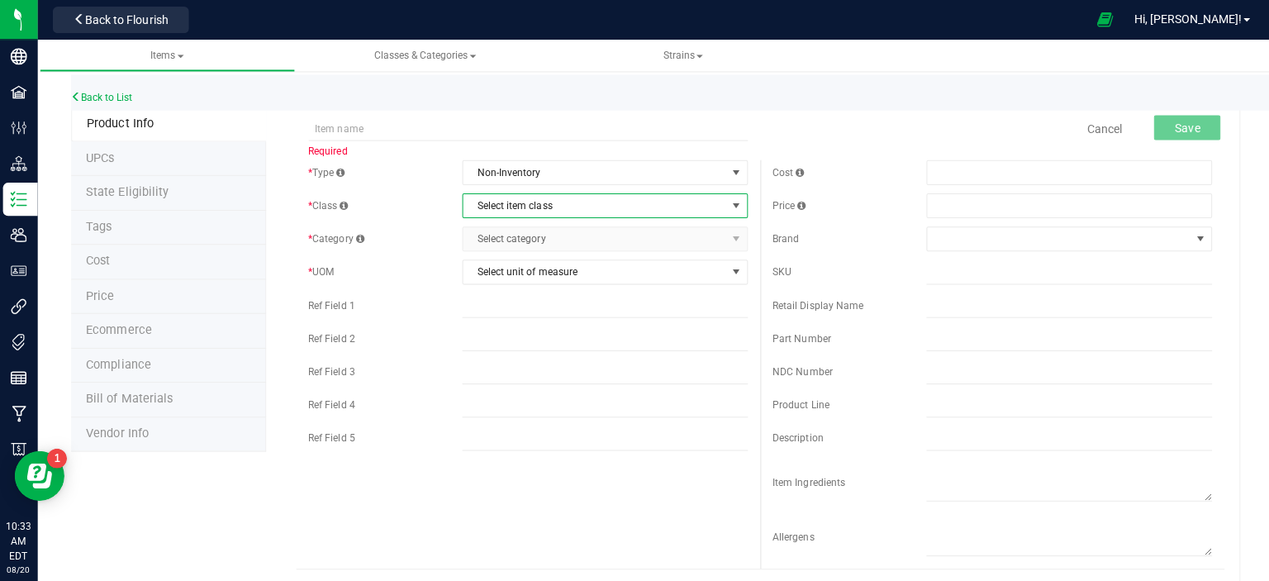
click at [731, 204] on span "select" at bounding box center [734, 204] width 13 height 13
click at [730, 170] on span "select" at bounding box center [734, 171] width 13 height 13
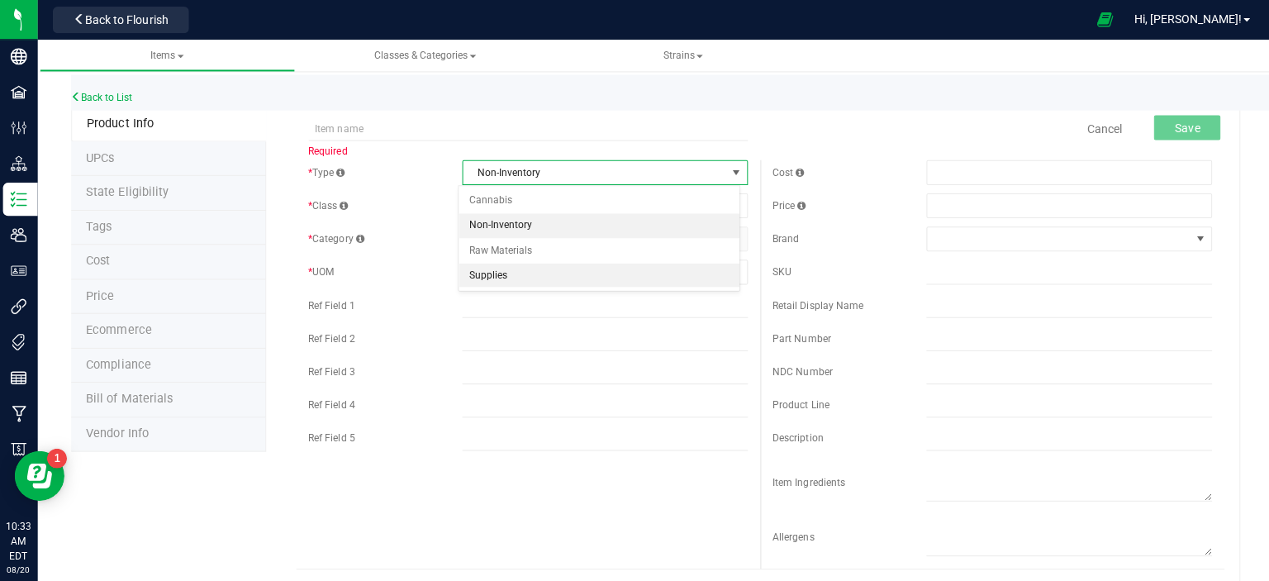
click at [511, 273] on li "Supplies" at bounding box center [598, 274] width 279 height 25
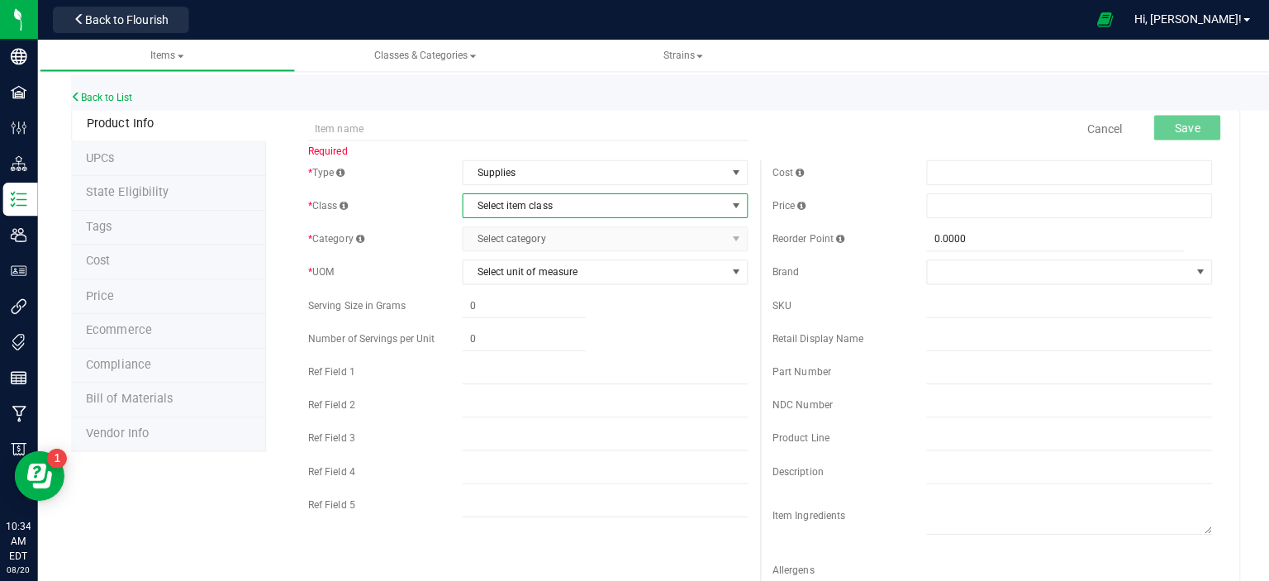
click at [728, 201] on span "select" at bounding box center [734, 204] width 13 height 13
click at [473, 236] on li "General" at bounding box center [598, 233] width 279 height 25
click at [728, 234] on span "select" at bounding box center [734, 237] width 13 height 13
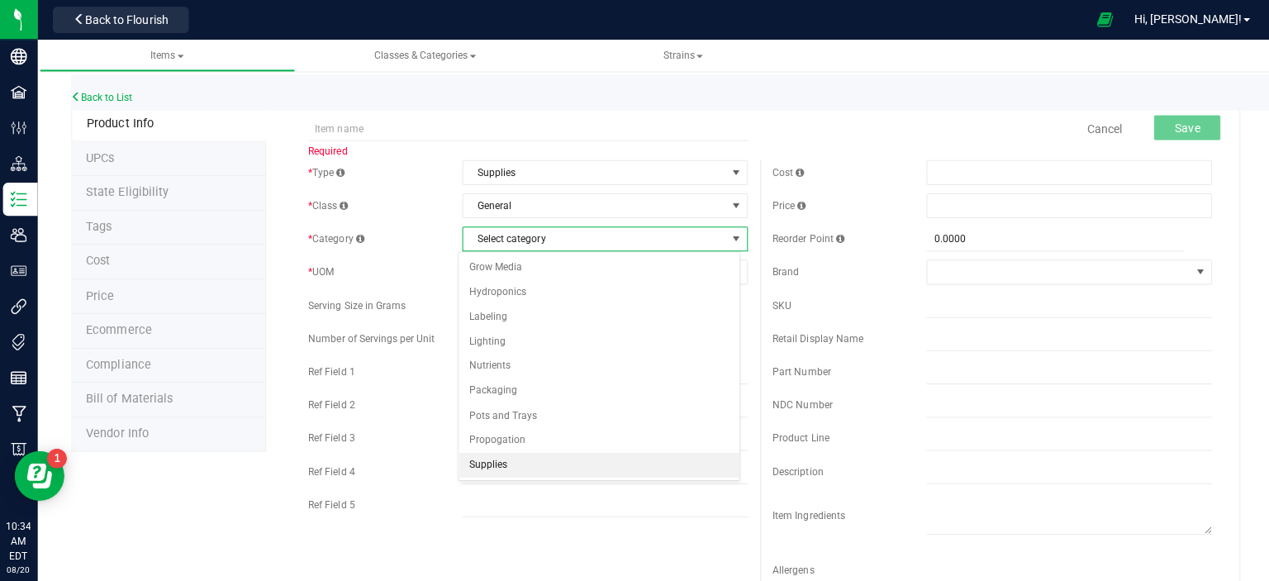
click at [504, 454] on li "Supplies" at bounding box center [598, 462] width 279 height 25
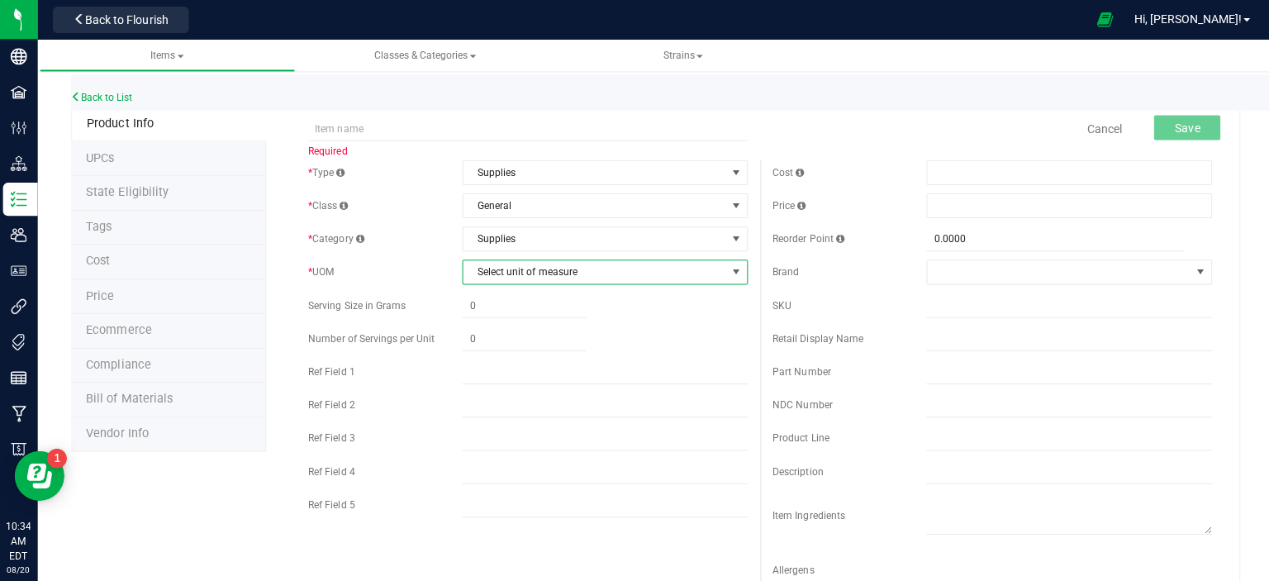
click at [728, 266] on span "select" at bounding box center [734, 270] width 13 height 13
click at [786, 118] on div "Cancel Save" at bounding box center [989, 127] width 462 height 41
click at [473, 55] on span at bounding box center [472, 56] width 7 height 3
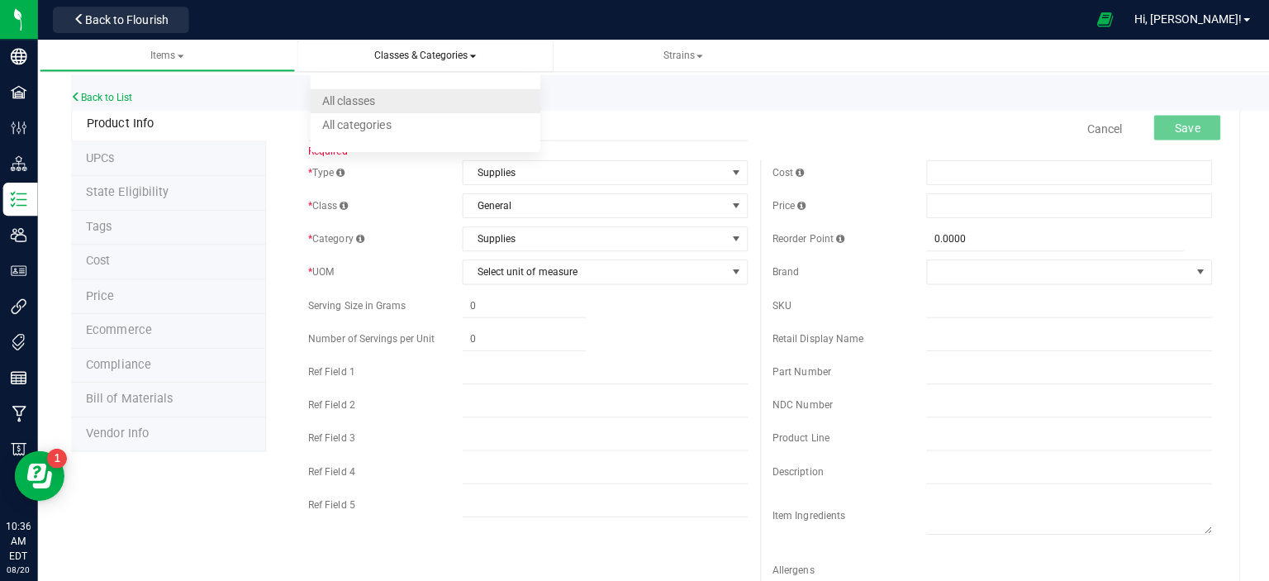
click at [397, 101] on li "All classes" at bounding box center [425, 100] width 229 height 24
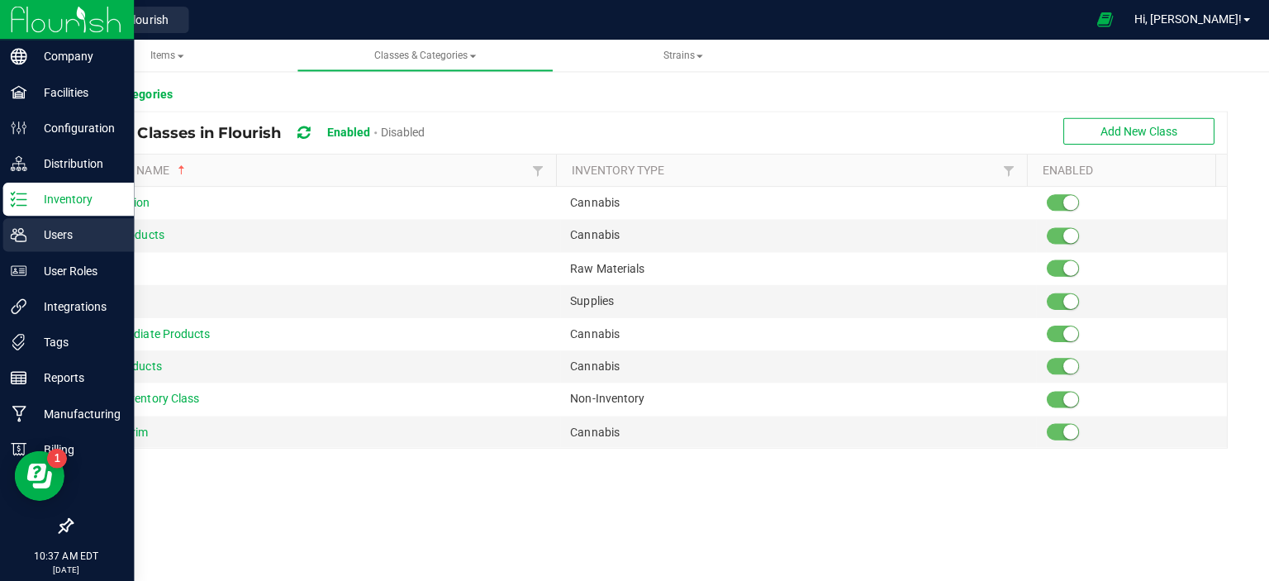
click at [25, 231] on icon at bounding box center [20, 234] width 16 height 14
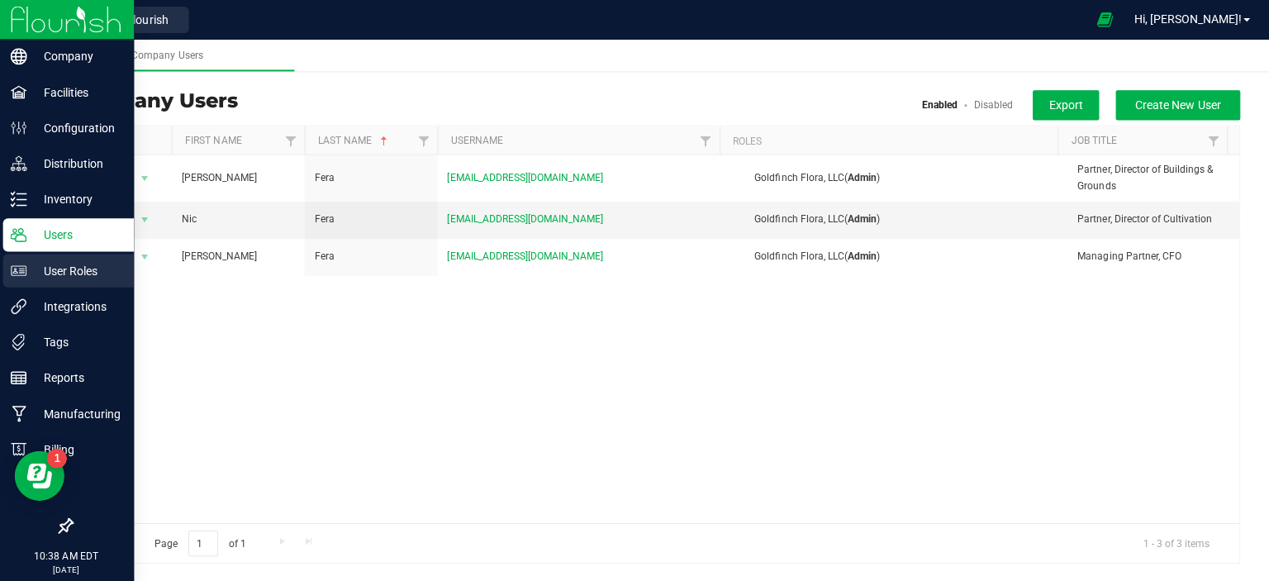
click at [81, 267] on p "User Roles" at bounding box center [78, 269] width 99 height 20
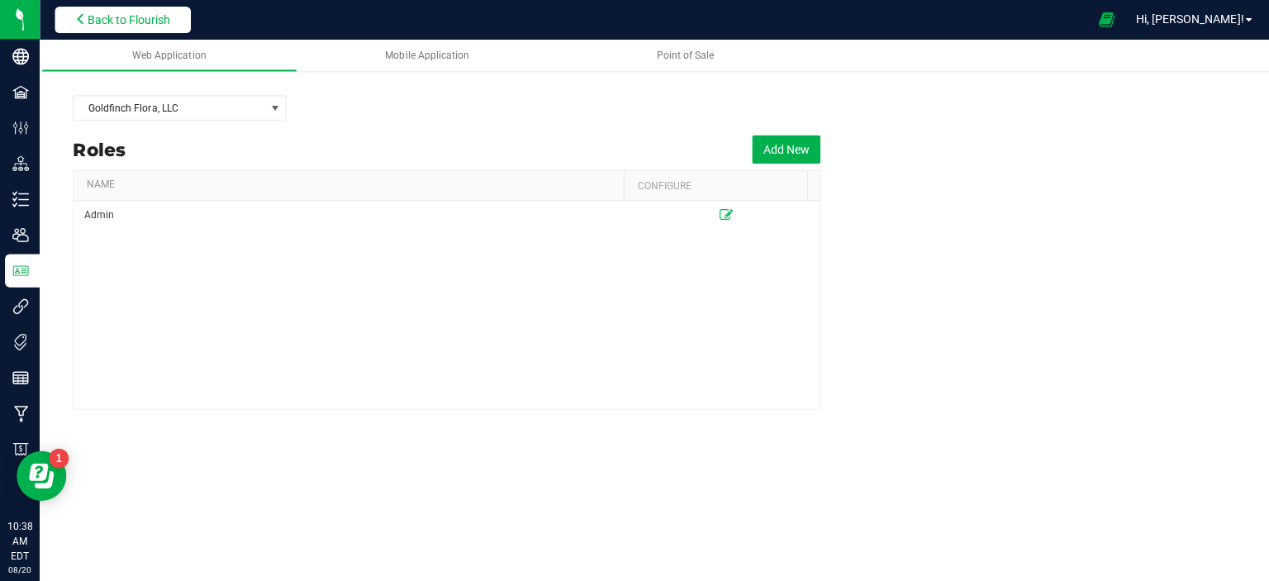
click at [138, 16] on span "Back to Flourish" at bounding box center [128, 19] width 83 height 13
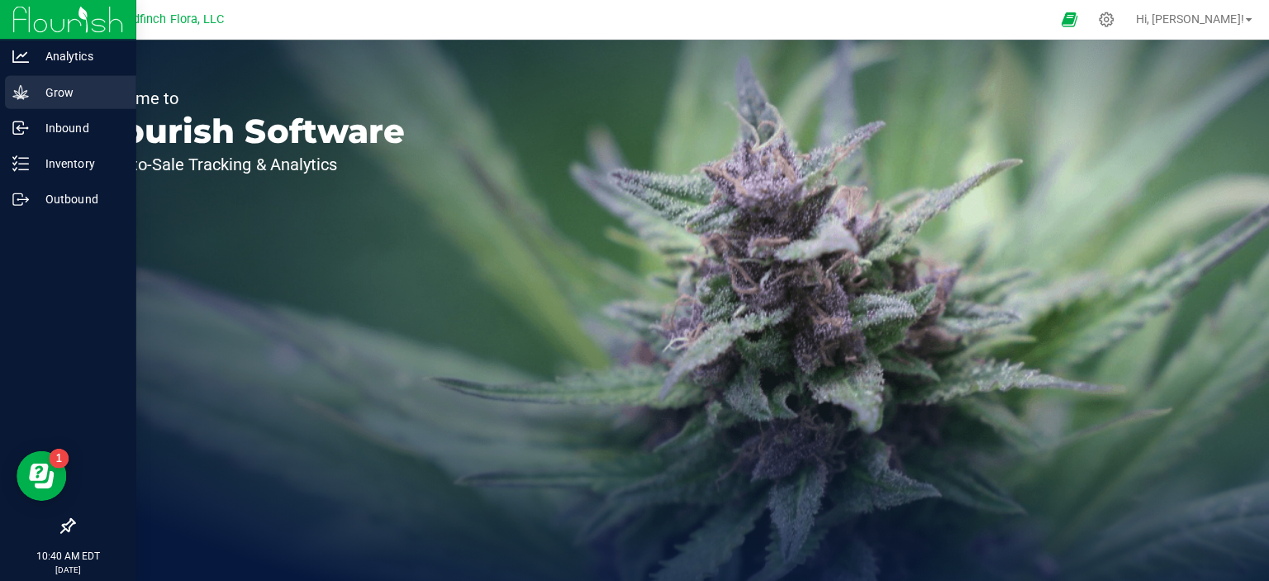
click at [42, 92] on p "Grow" at bounding box center [78, 92] width 99 height 20
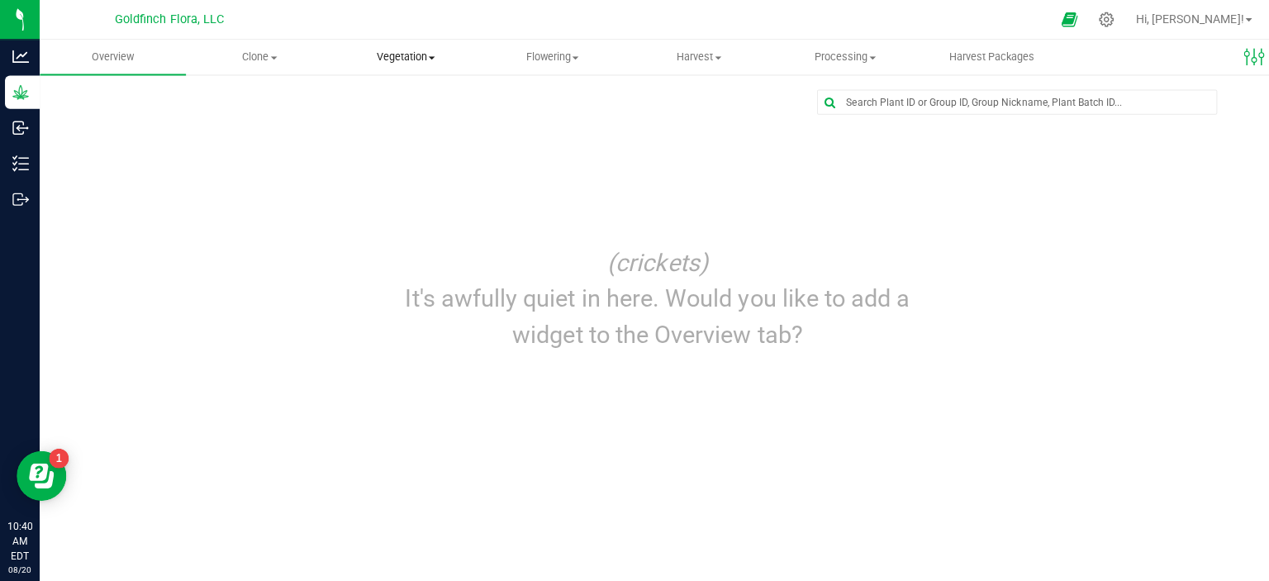
click at [433, 57] on span at bounding box center [429, 57] width 7 height 3
click at [406, 184] on span "Apply to plants" at bounding box center [393, 179] width 125 height 14
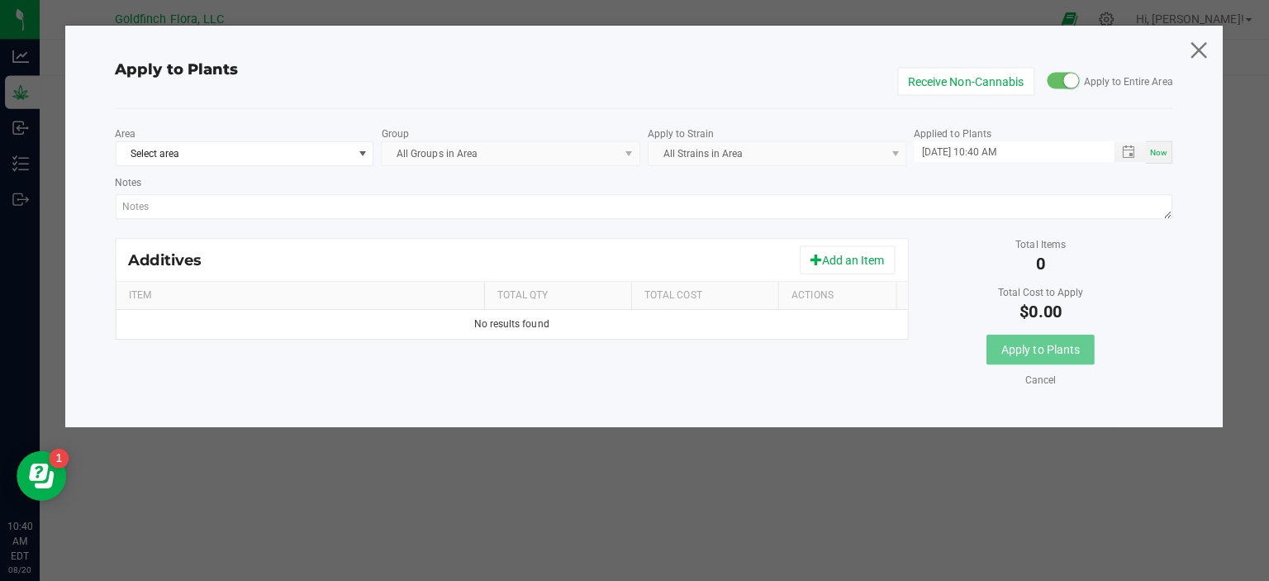
click at [1182, 48] on icon at bounding box center [1192, 50] width 22 height 40
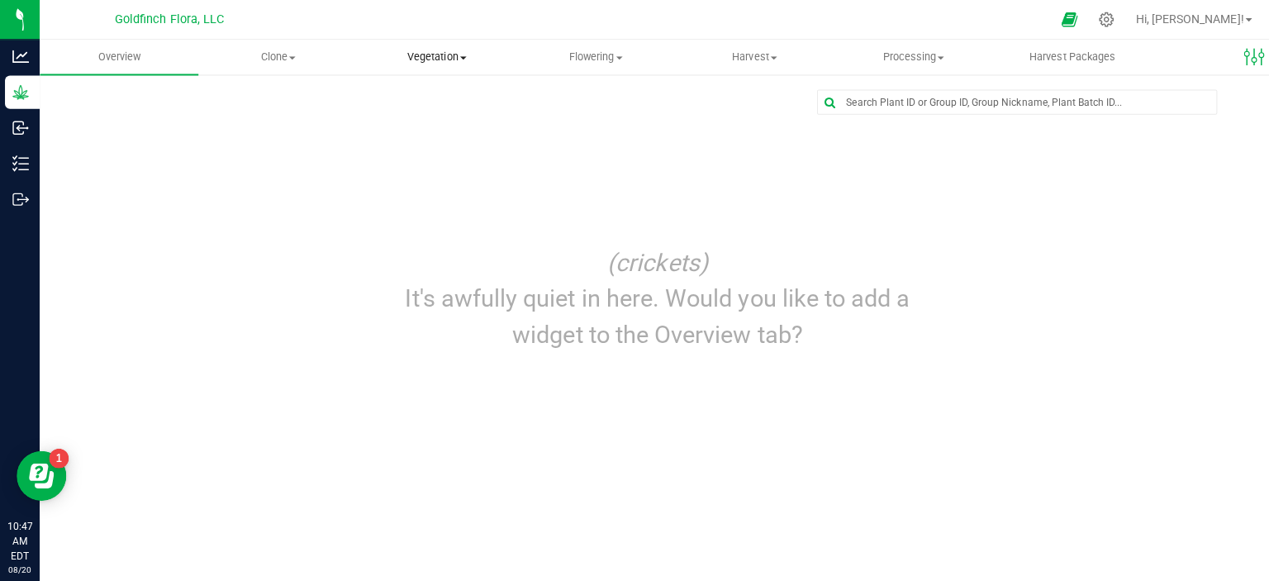
click at [434, 53] on span "Vegetation" at bounding box center [435, 57] width 156 height 15
click at [412, 102] on span "Veg groups" at bounding box center [408, 100] width 105 height 14
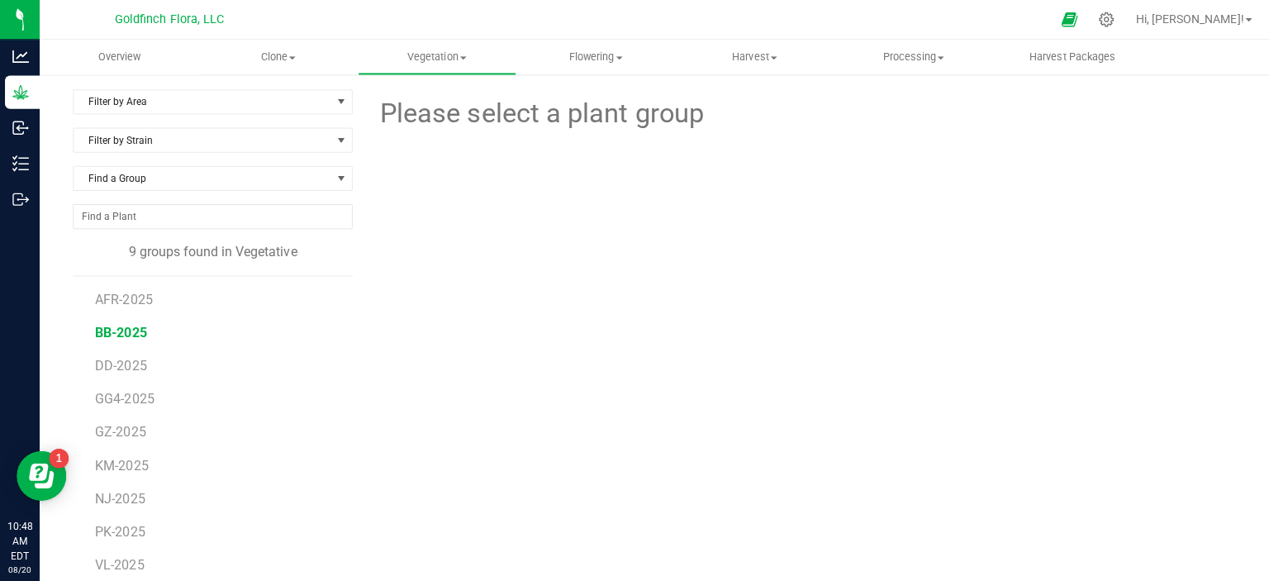
click at [114, 335] on span "BB-2025" at bounding box center [120, 331] width 51 height 16
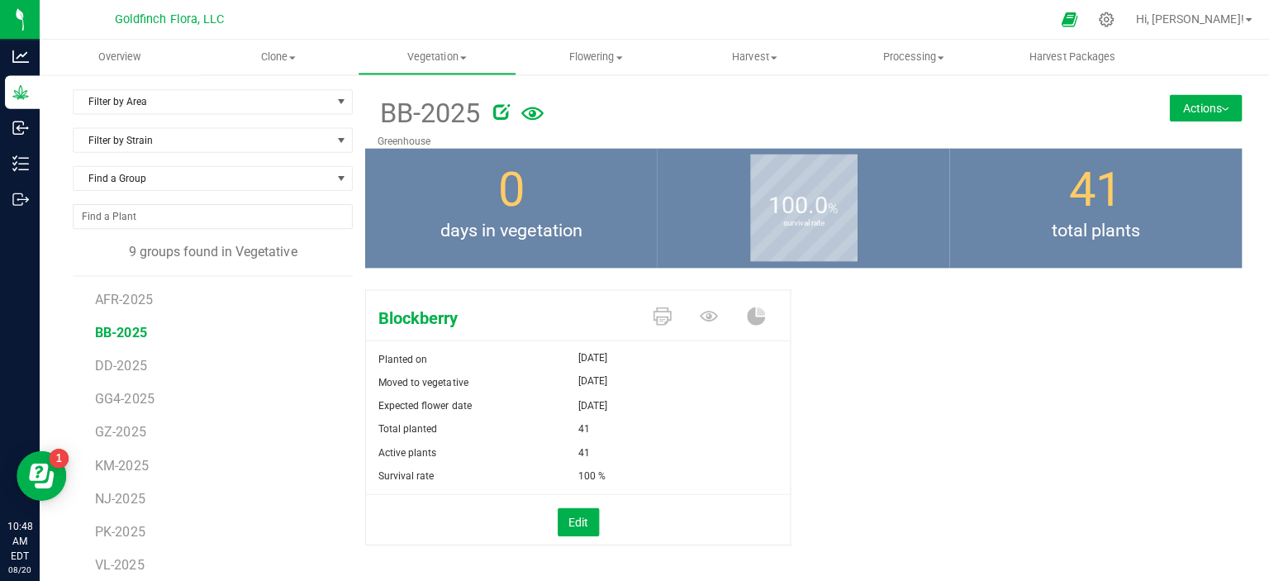
click at [1187, 110] on button "Actions" at bounding box center [1200, 107] width 72 height 26
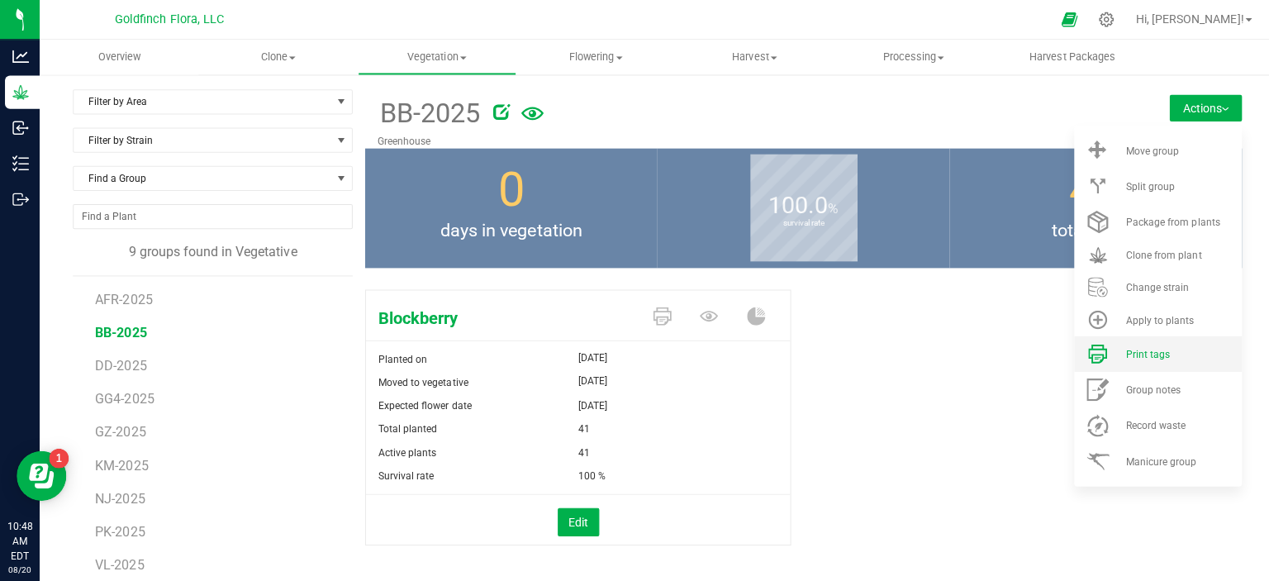
click at [1144, 347] on span "Print tags" at bounding box center [1142, 353] width 44 height 12
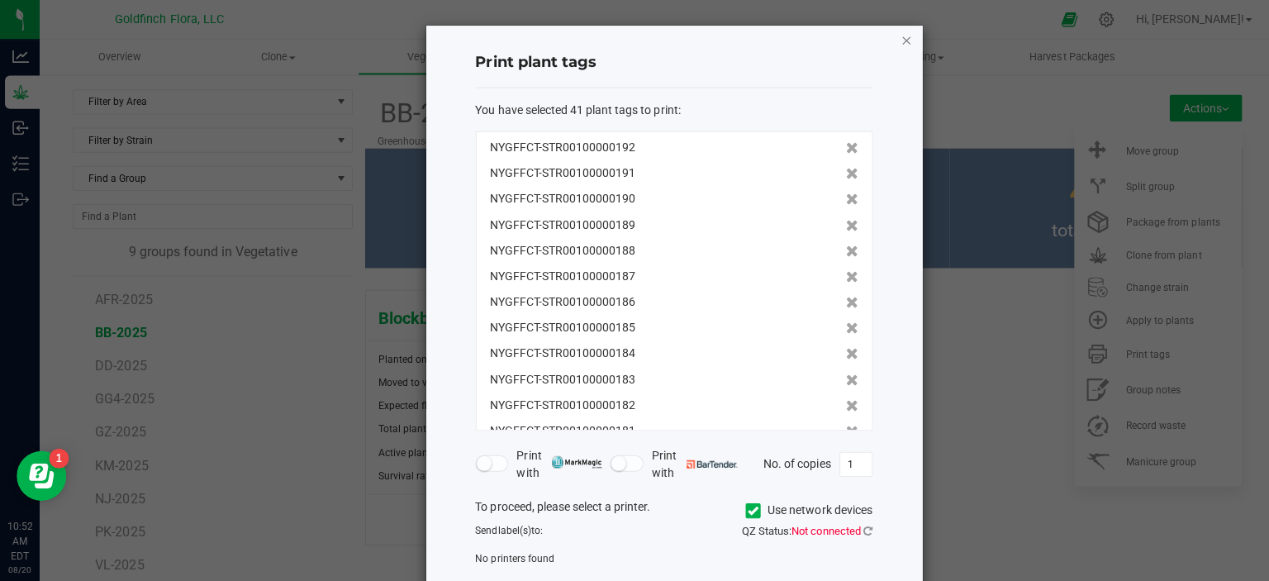
click at [896, 35] on icon "button" at bounding box center [902, 40] width 12 height 20
